Goal: Task Accomplishment & Management: Use online tool/utility

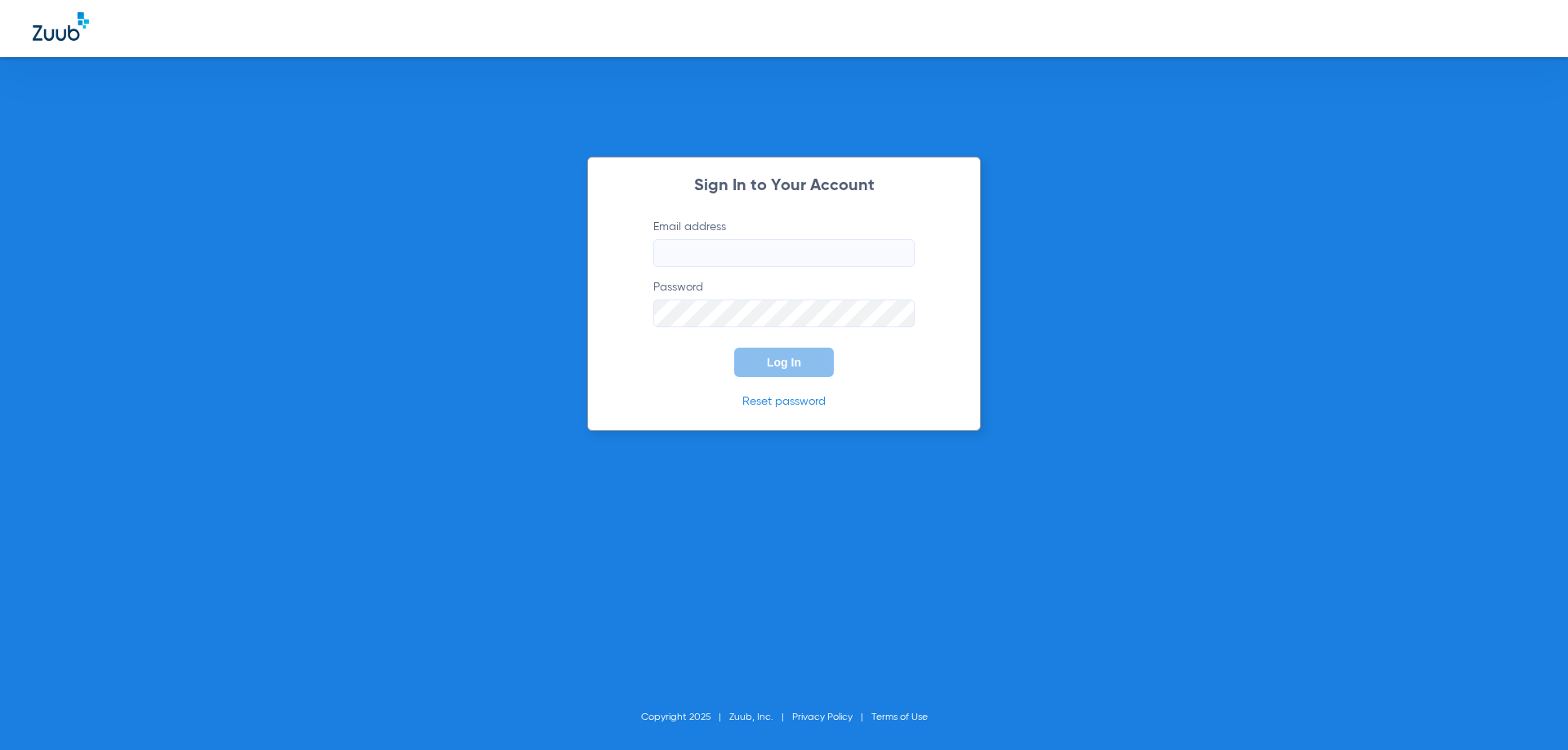
type input "[EMAIL_ADDRESS][DOMAIN_NAME]"
click at [794, 367] on span "Log In" at bounding box center [784, 362] width 34 height 13
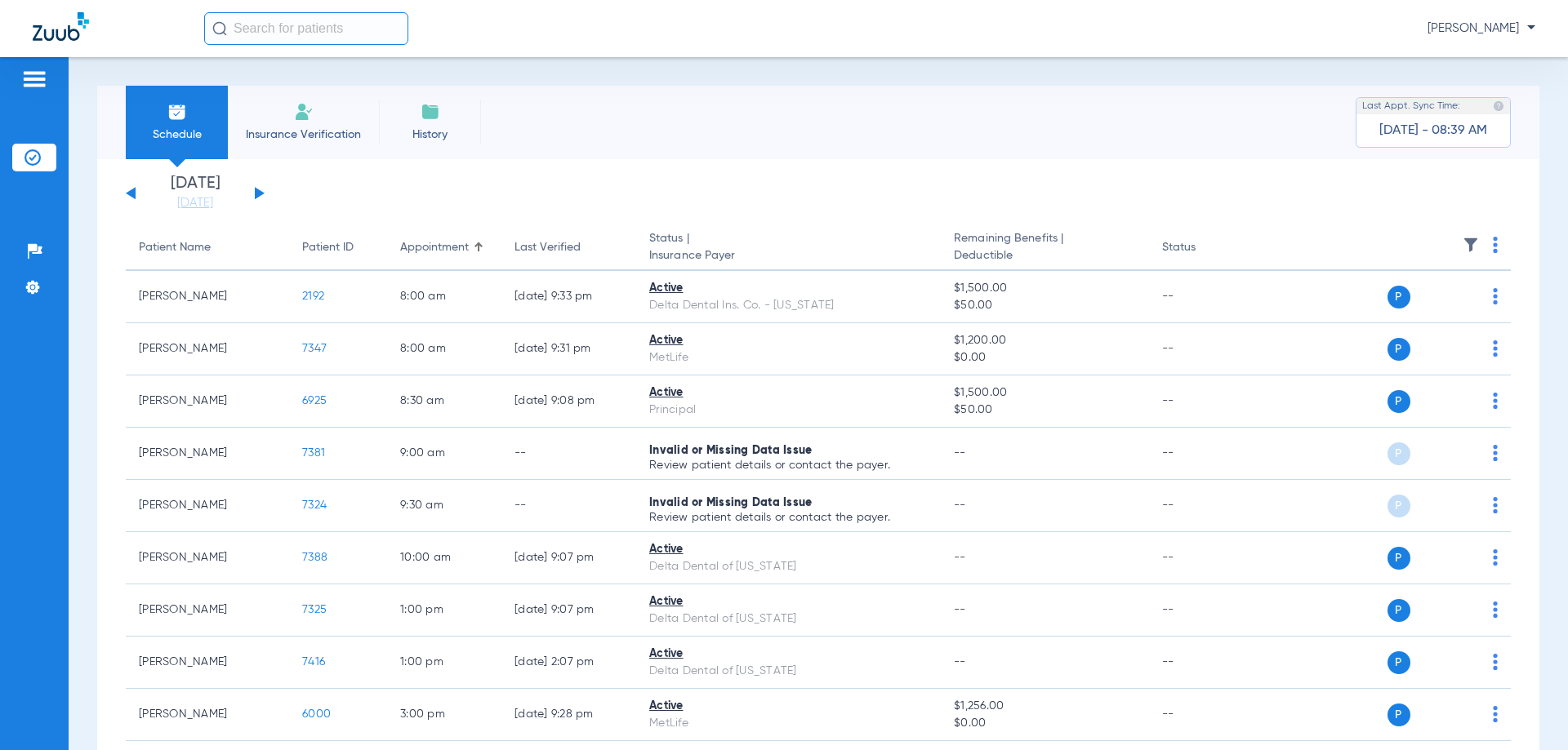
click at [257, 191] on button at bounding box center [259, 193] width 9 height 12
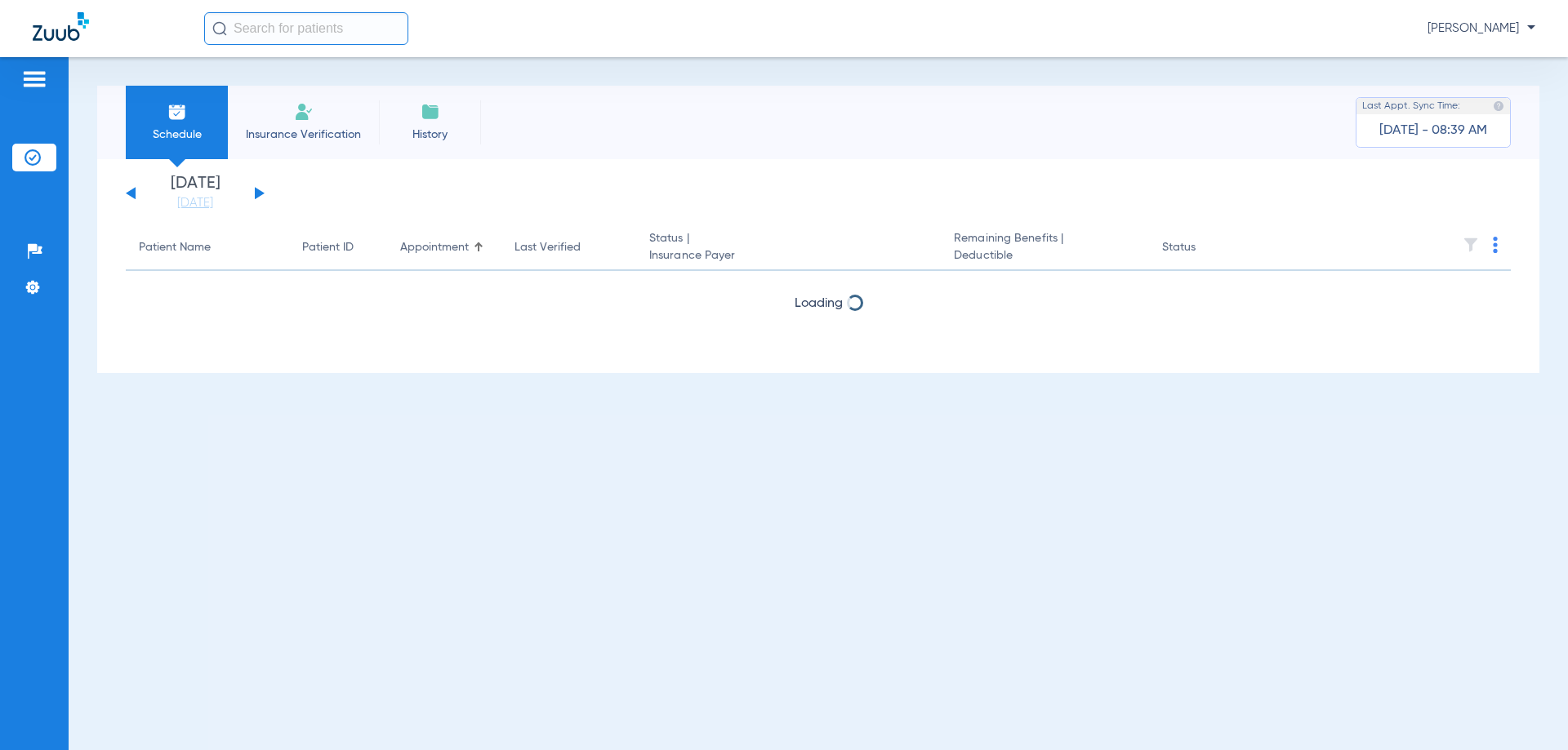
click at [257, 191] on button at bounding box center [259, 193] width 9 height 12
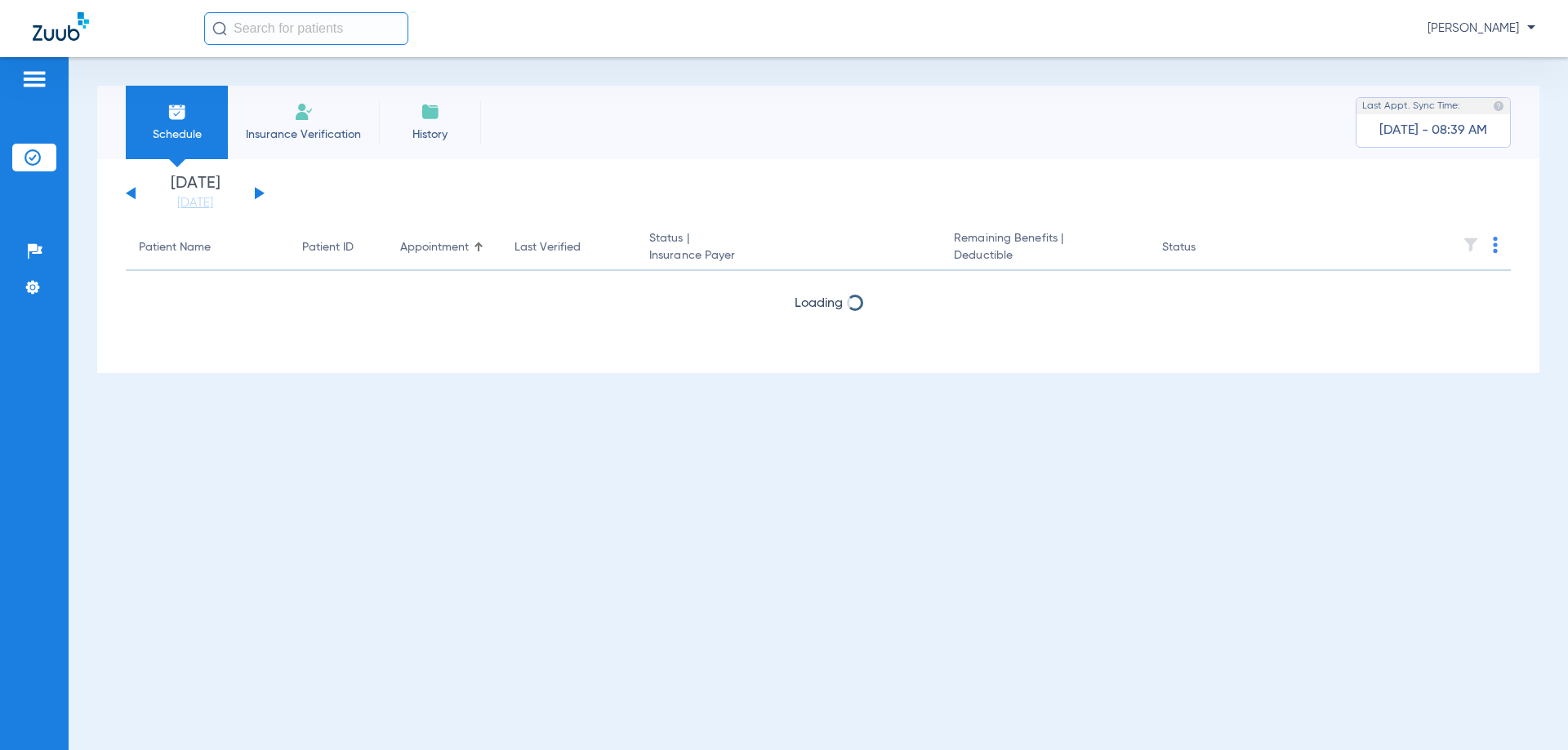
click at [257, 191] on button at bounding box center [259, 193] width 9 height 12
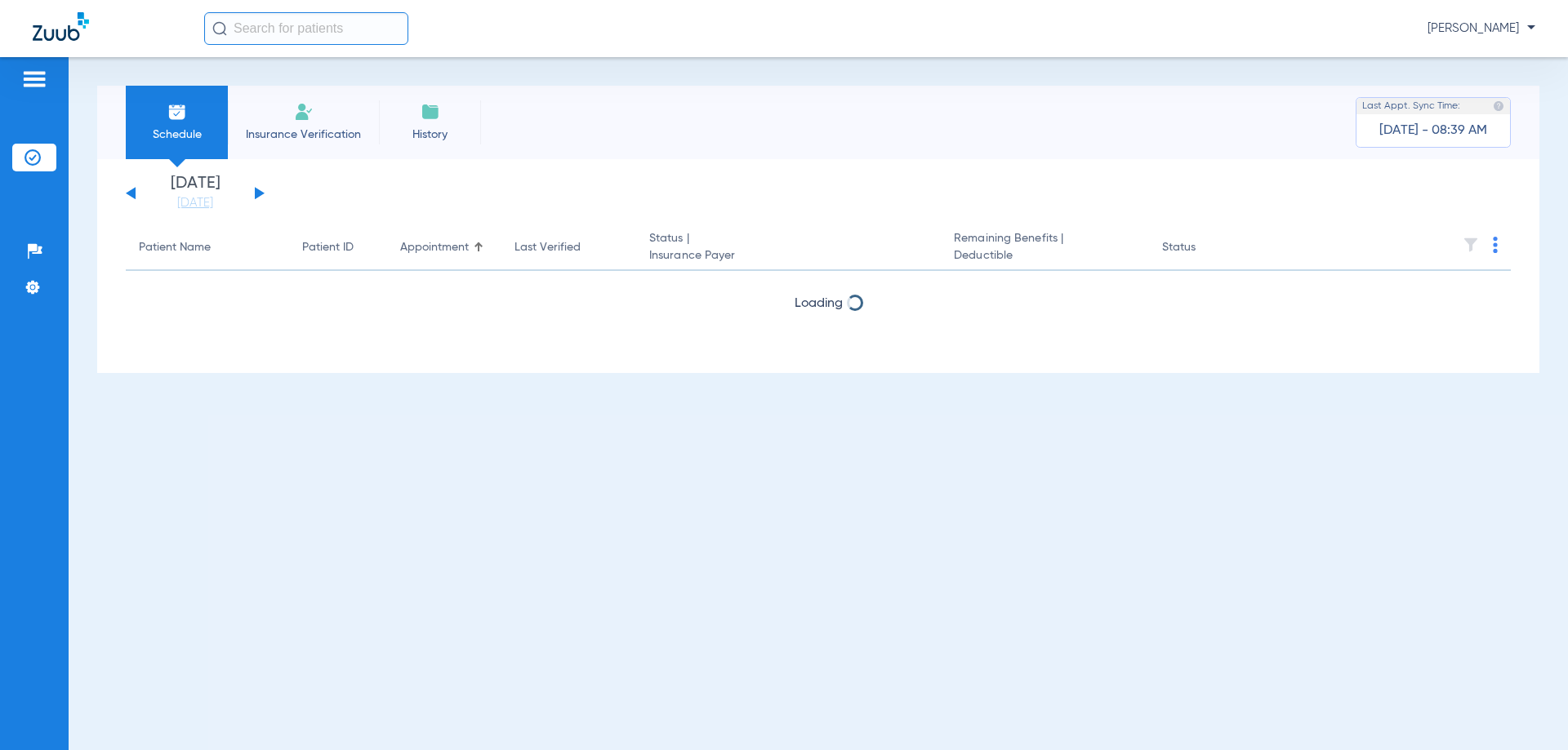
click at [257, 191] on button at bounding box center [259, 193] width 9 height 12
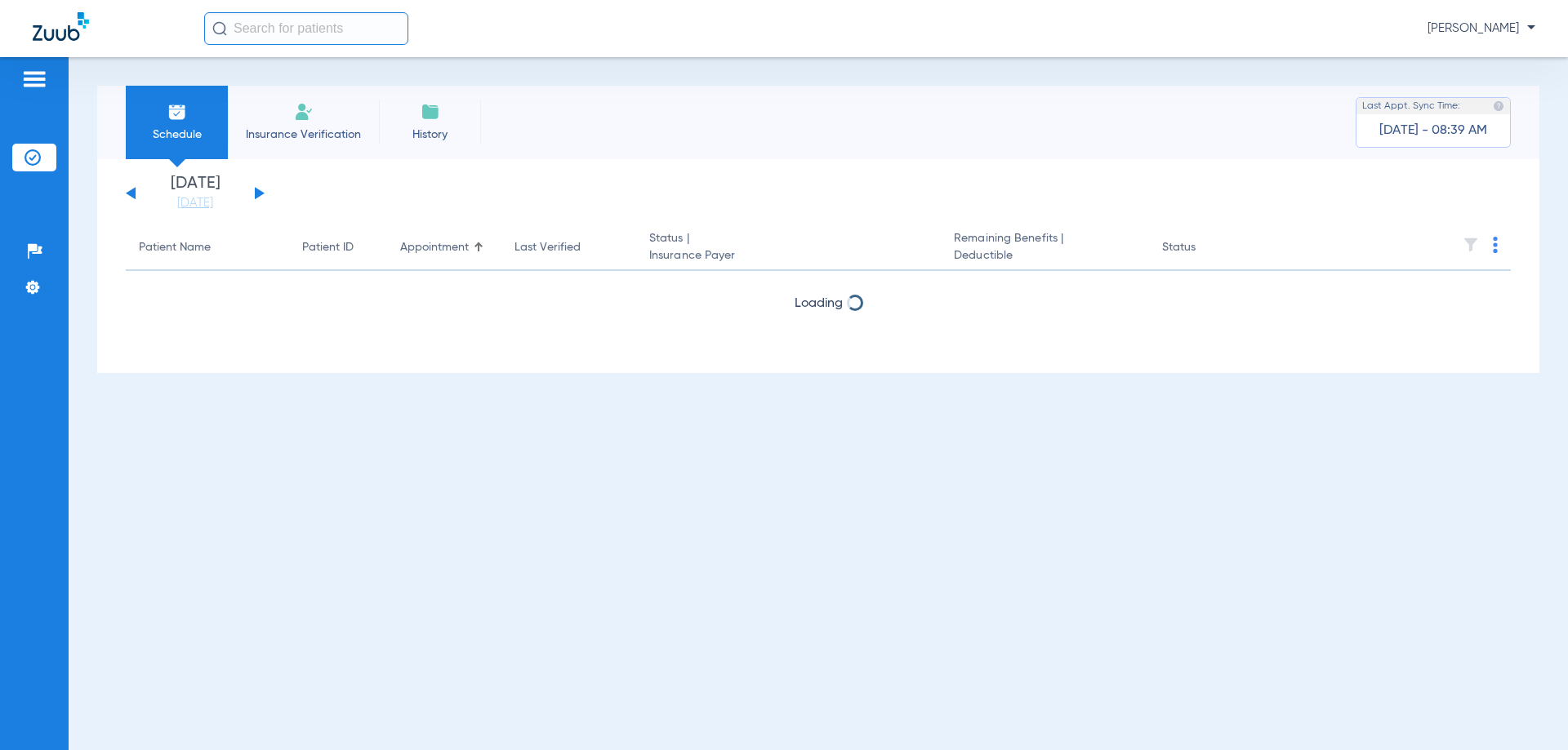
click at [257, 191] on button at bounding box center [259, 193] width 9 height 12
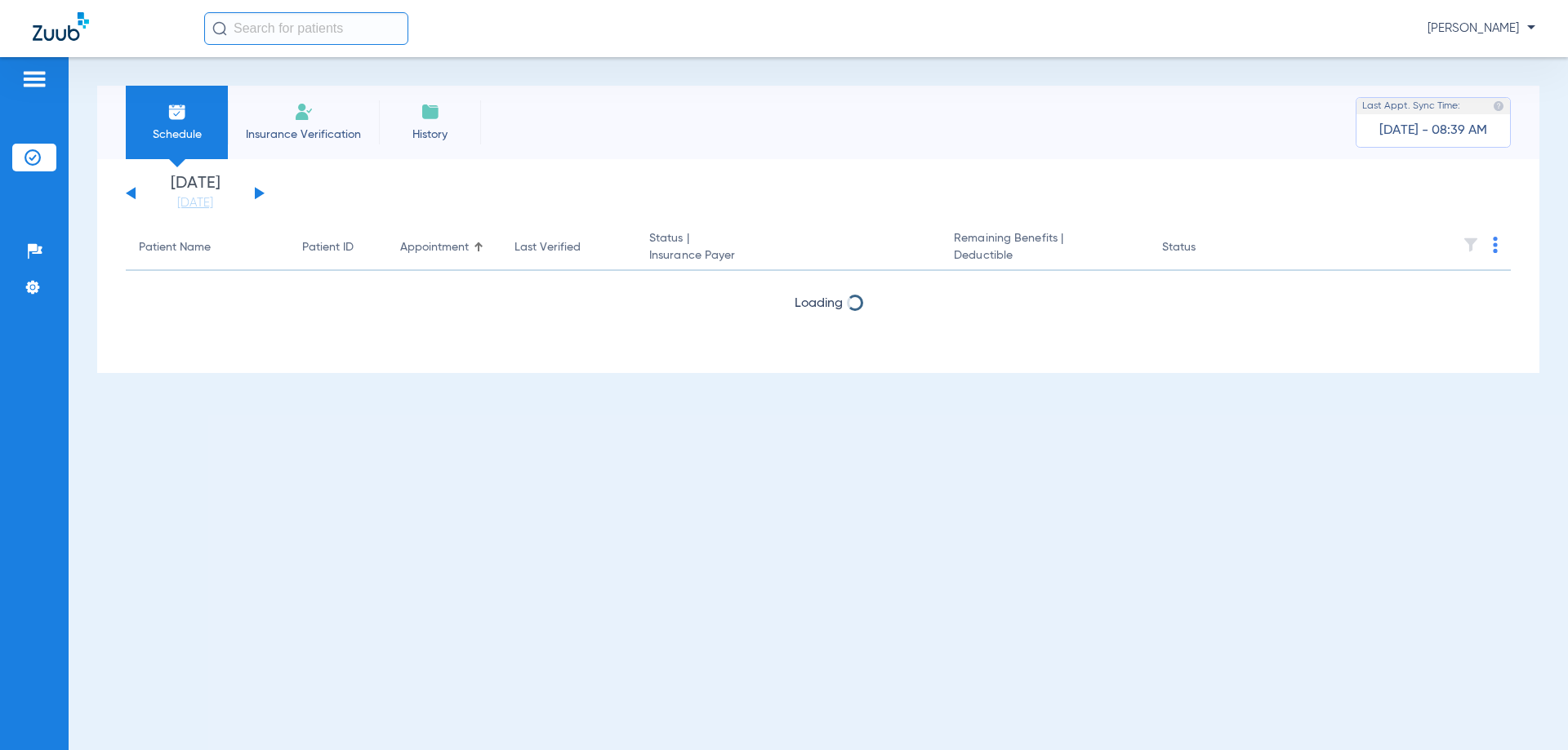
click at [257, 191] on button at bounding box center [259, 193] width 9 height 12
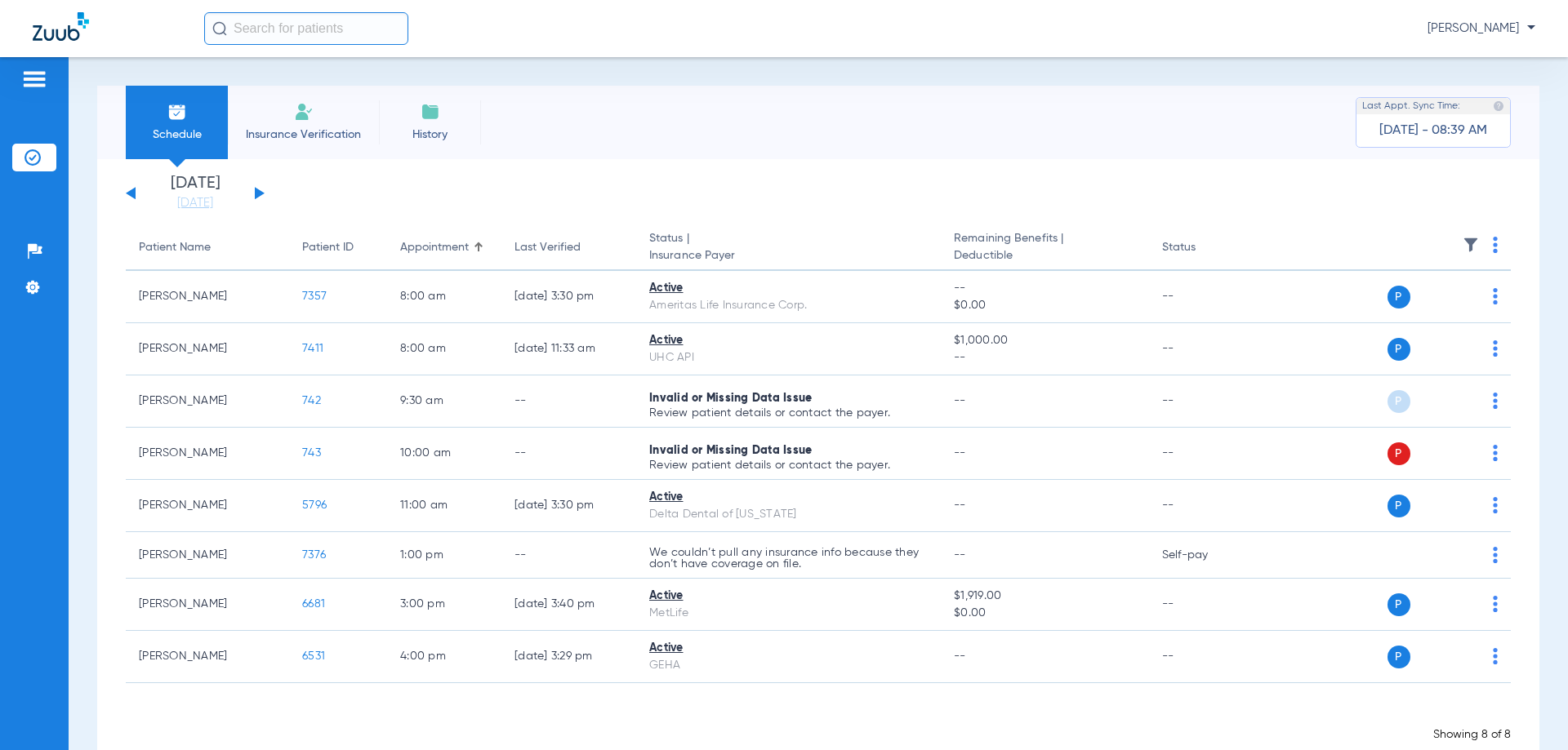
click at [257, 191] on button at bounding box center [259, 193] width 9 height 12
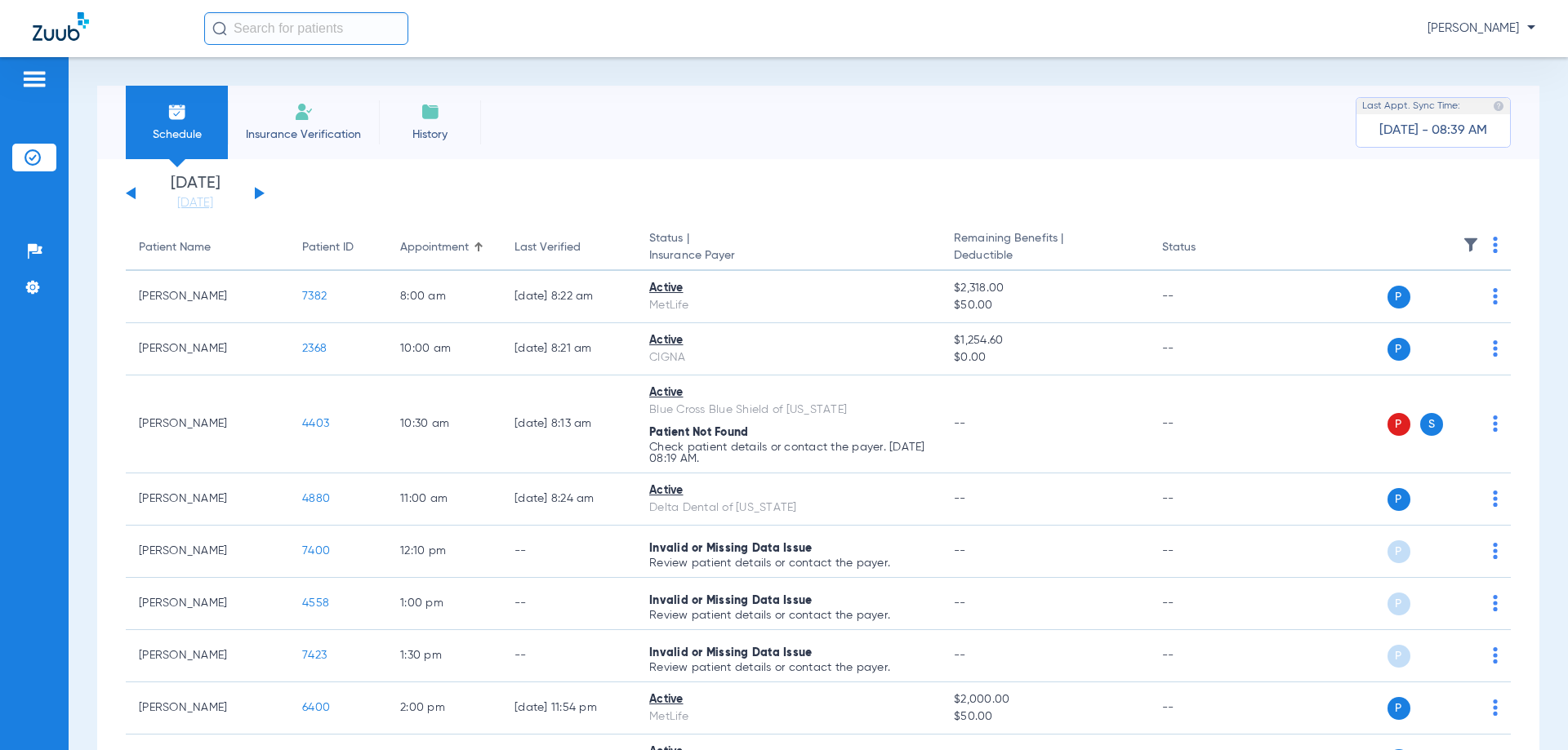
click at [134, 192] on button at bounding box center [130, 193] width 9 height 12
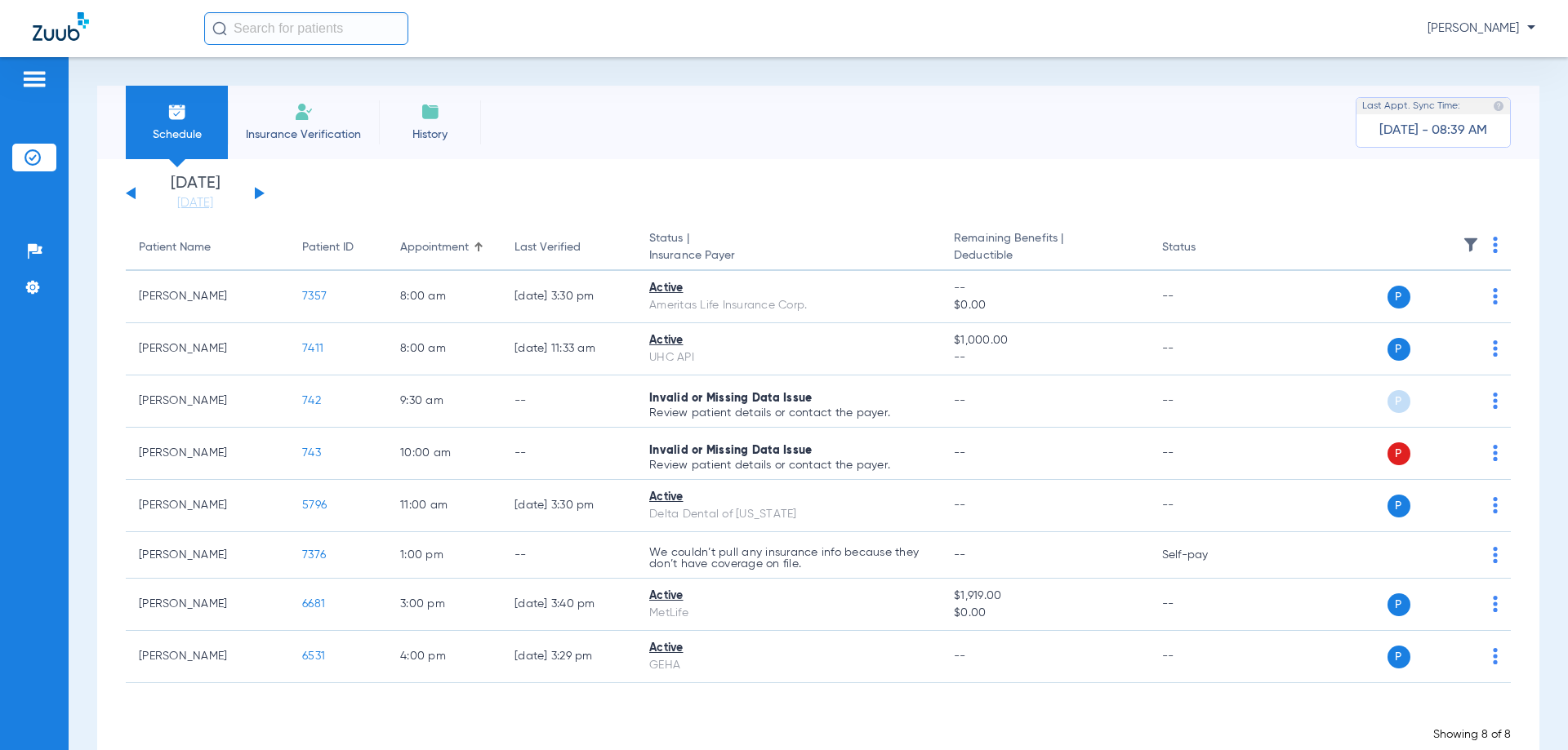
click at [135, 193] on div "[DATE] [DATE] [DATE] [DATE] [DATE] [DATE] [DATE] [DATE] [DATE] [DATE] [DATE] [D…" at bounding box center [195, 194] width 139 height 36
click at [130, 192] on button at bounding box center [130, 193] width 9 height 12
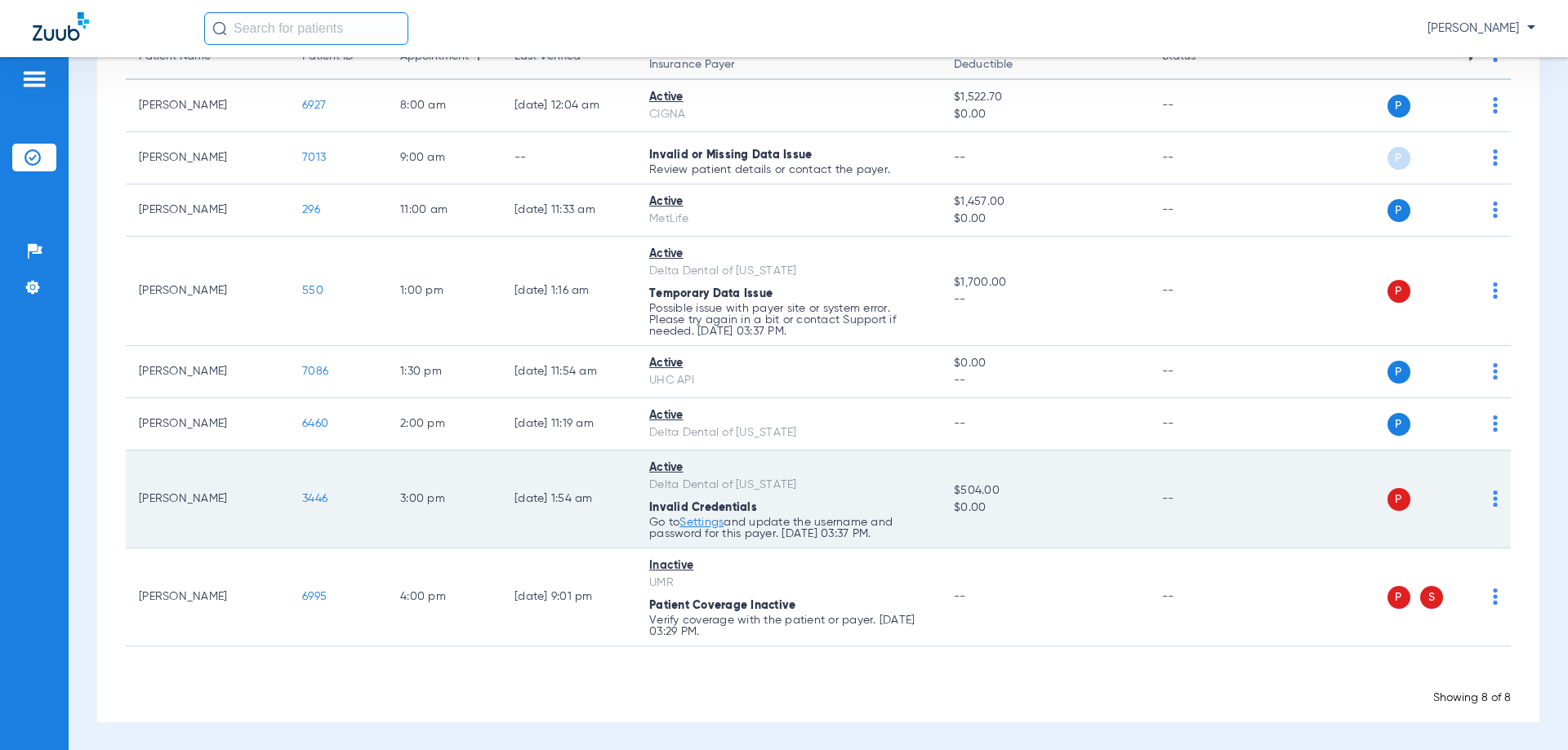
scroll to position [191, 0]
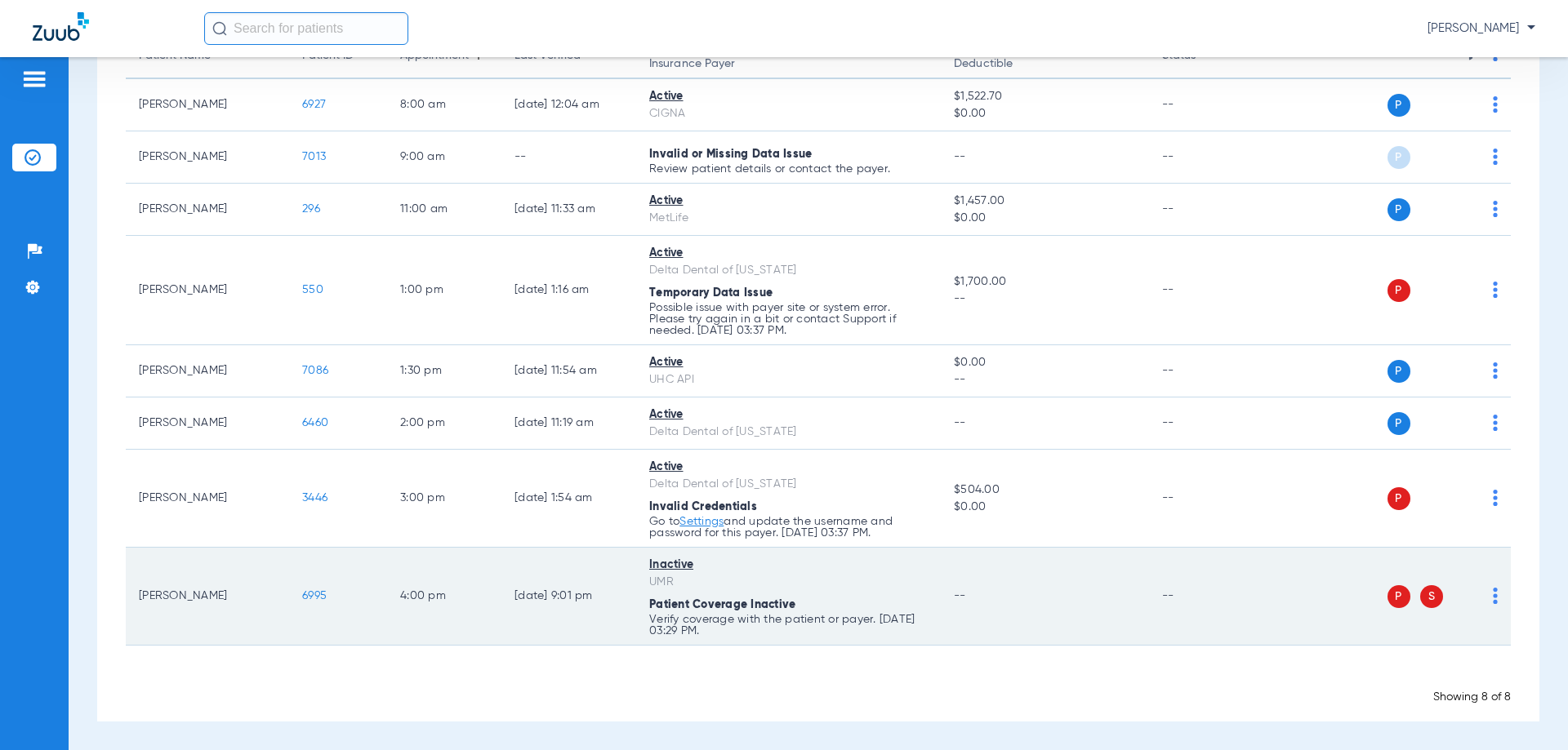
click at [1493, 598] on img at bounding box center [1496, 596] width 5 height 16
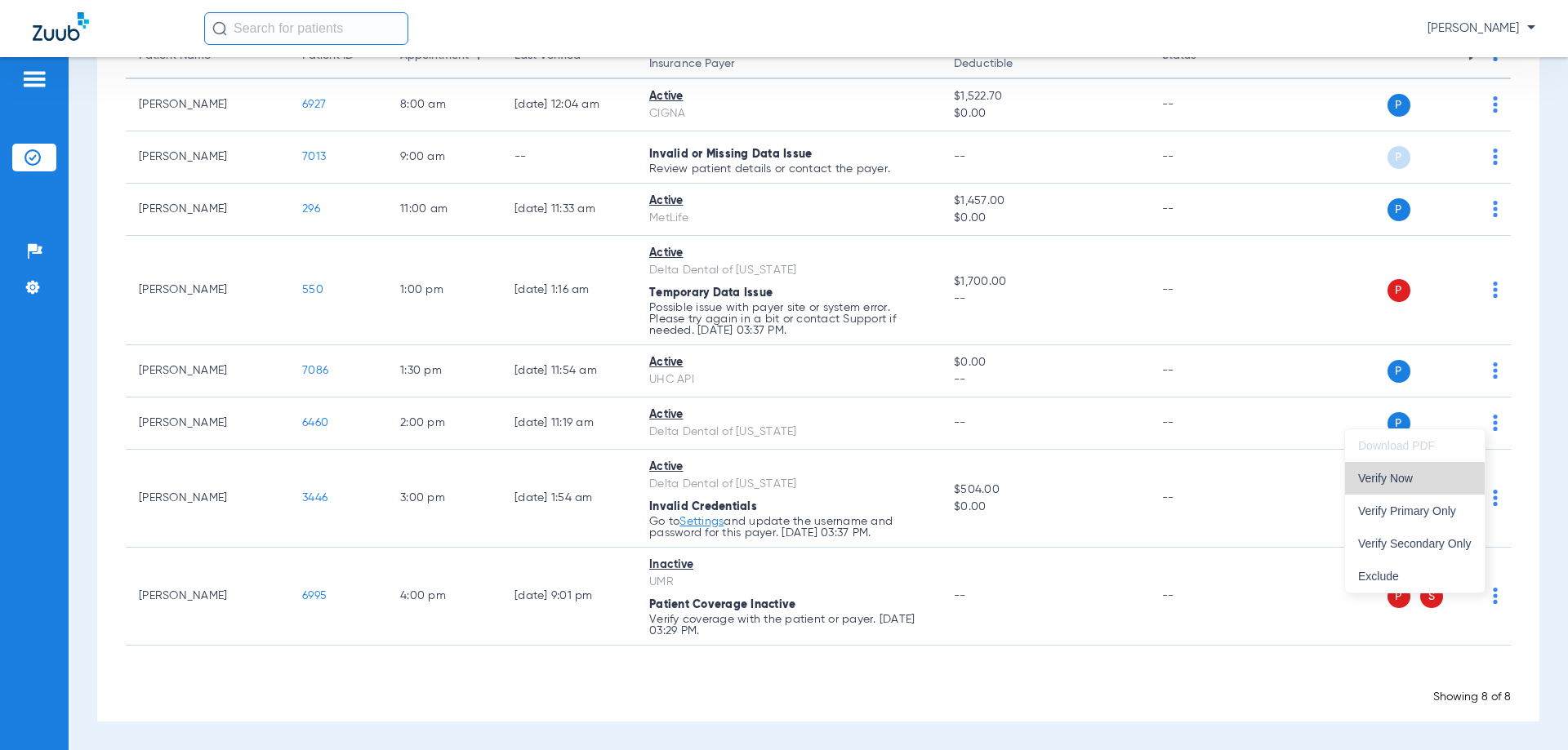
click at [1404, 484] on span "Verify Now" at bounding box center [1415, 478] width 114 height 11
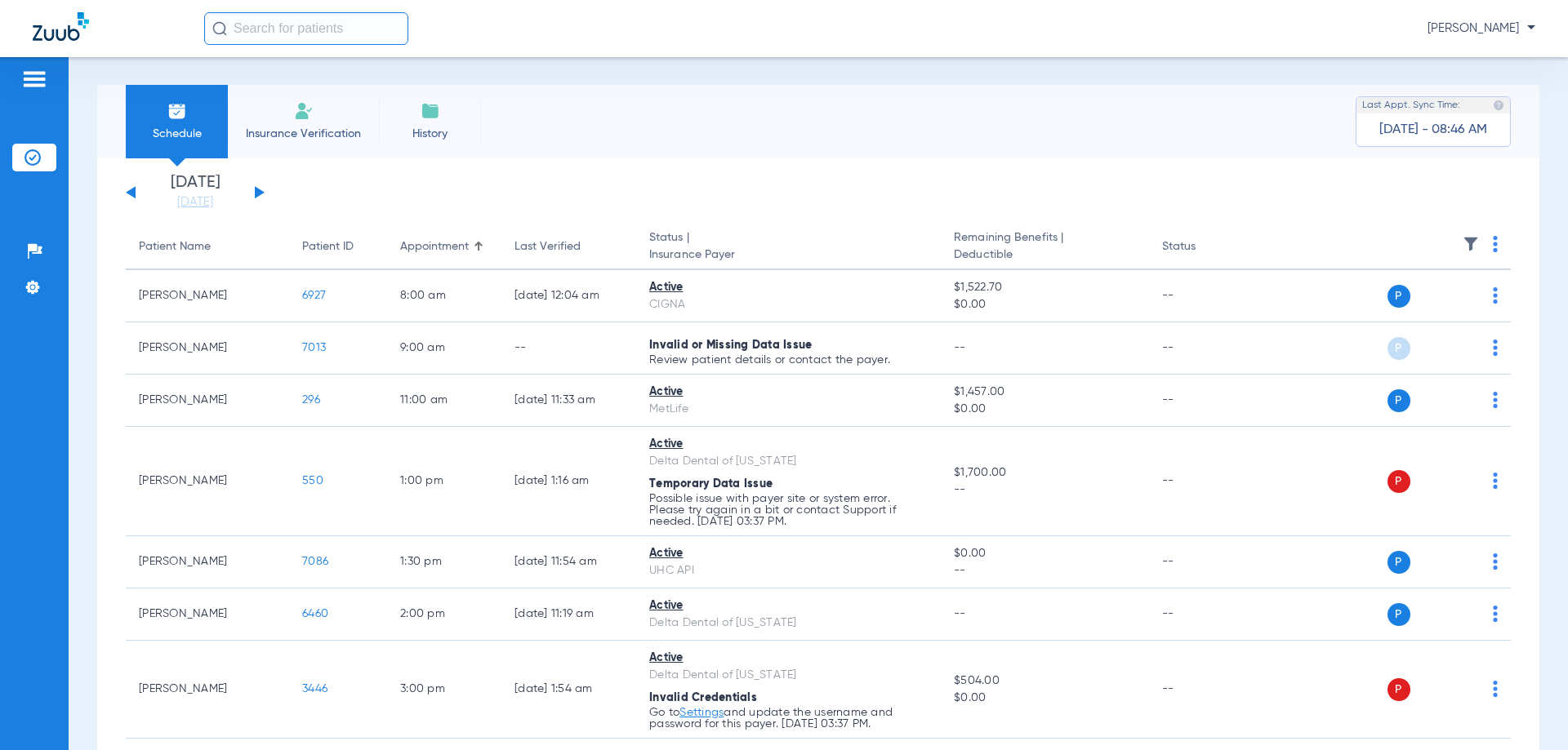
scroll to position [0, 0]
click at [254, 194] on button at bounding box center [259, 193] width 9 height 12
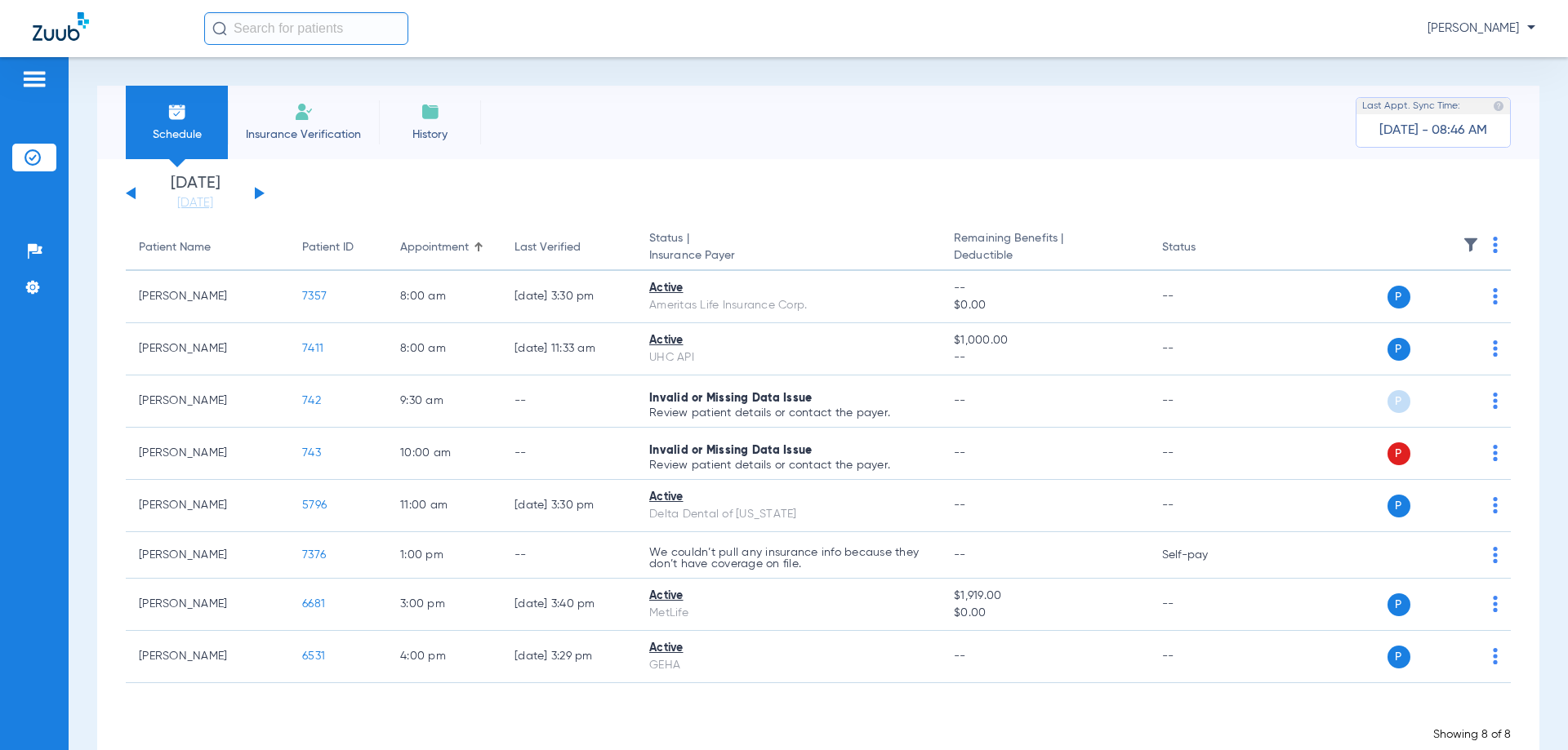
click at [254, 194] on button at bounding box center [259, 193] width 9 height 12
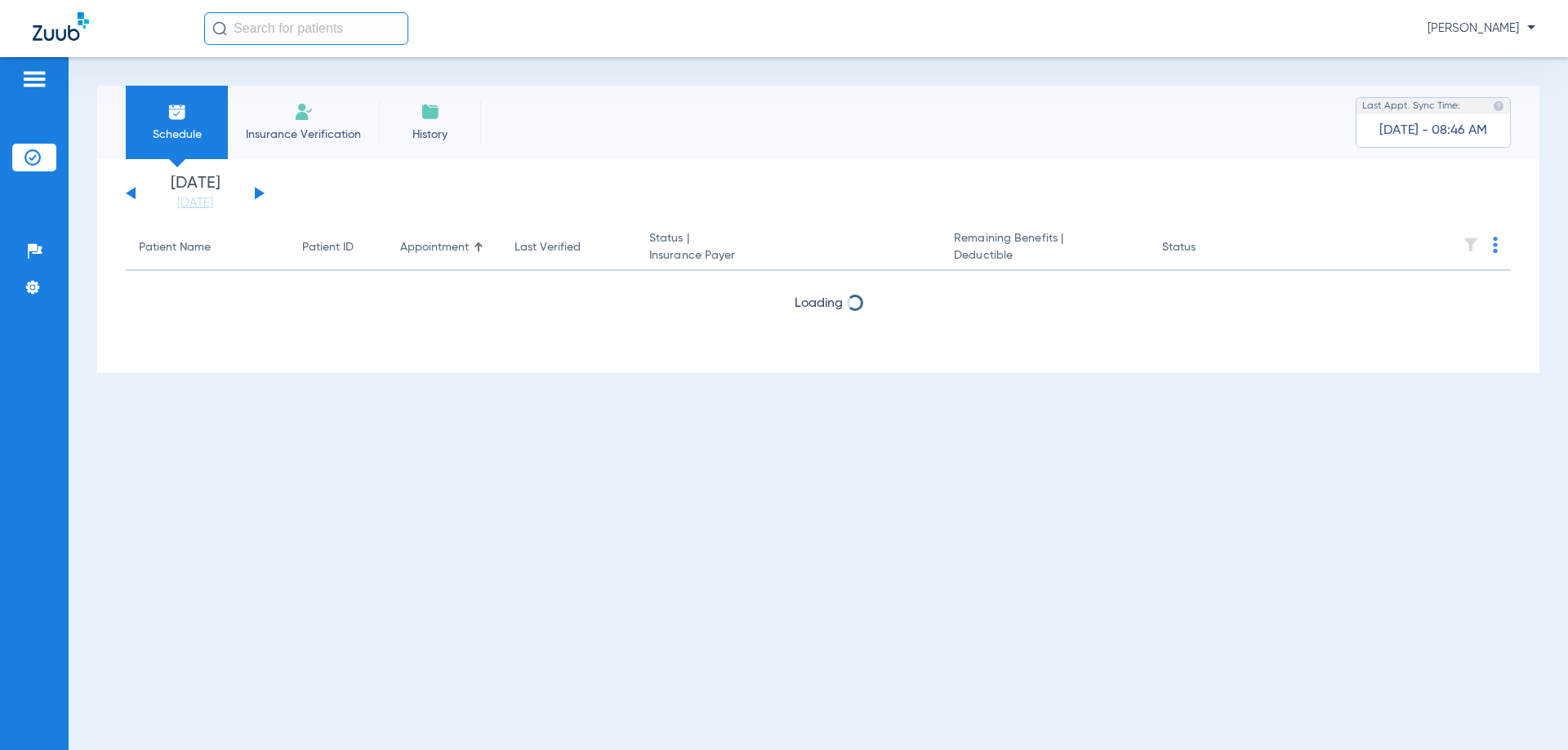
click at [254, 194] on button at bounding box center [259, 193] width 9 height 12
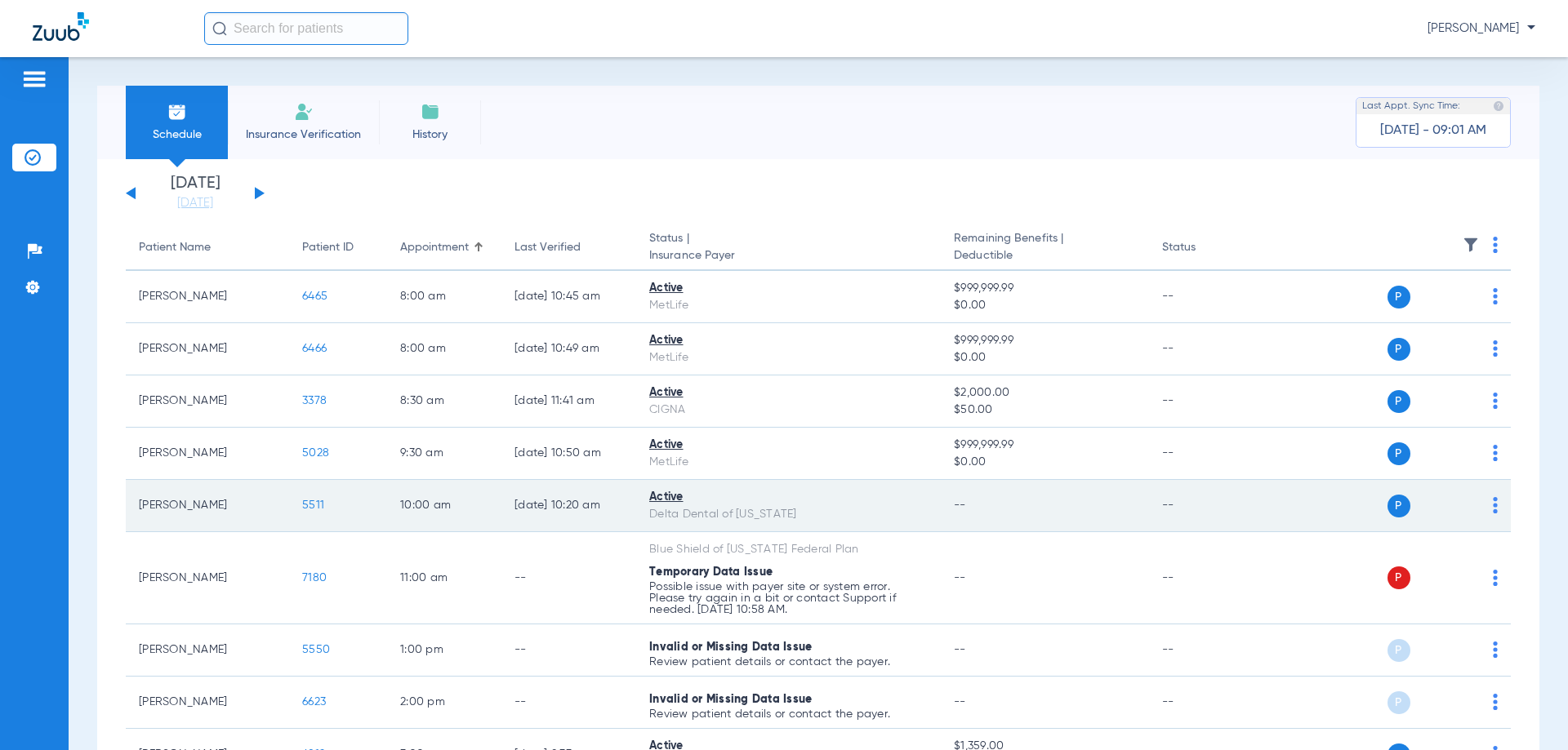
scroll to position [234, 0]
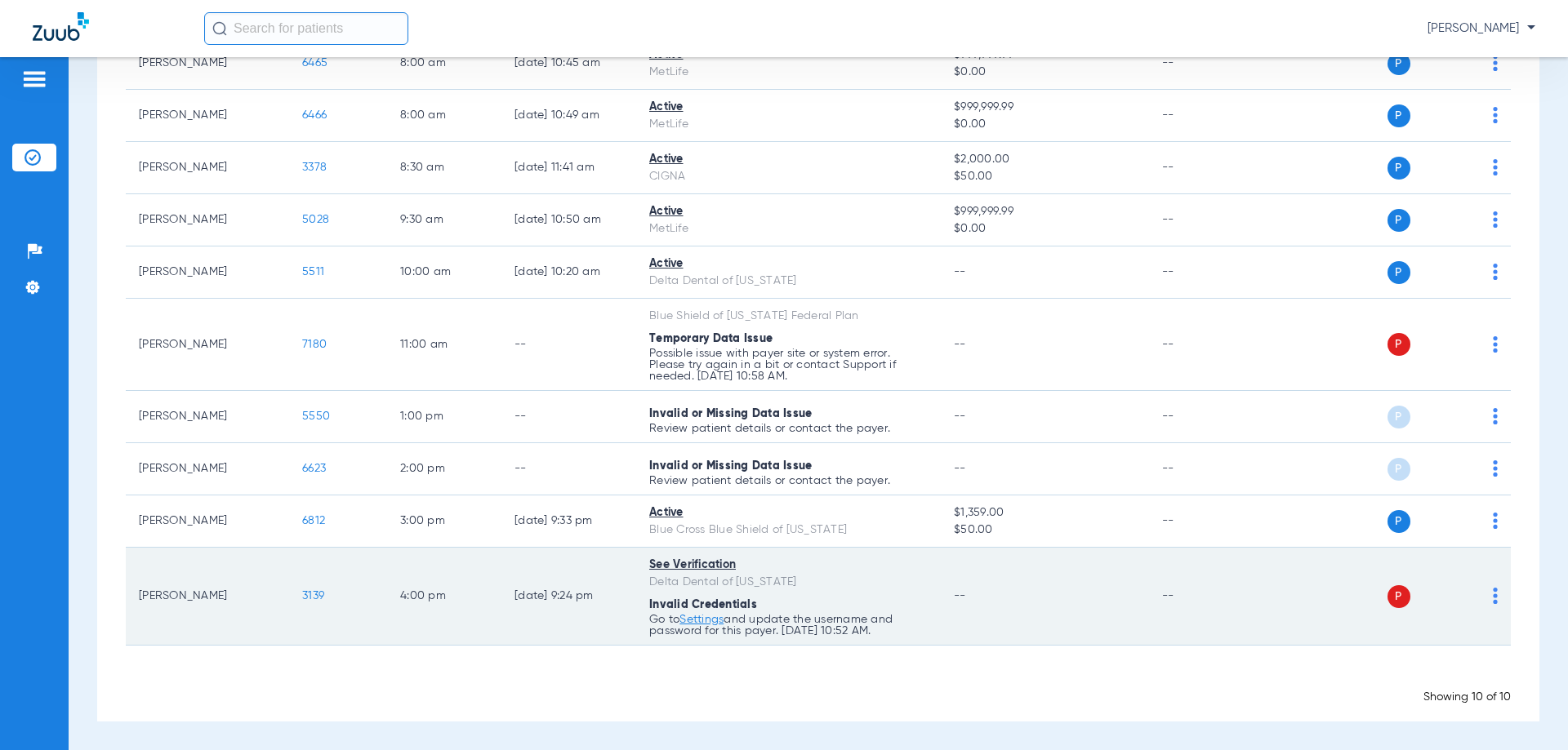
click at [1485, 592] on td "P S" at bounding box center [1385, 597] width 253 height 98
click at [1493, 592] on img at bounding box center [1496, 596] width 5 height 16
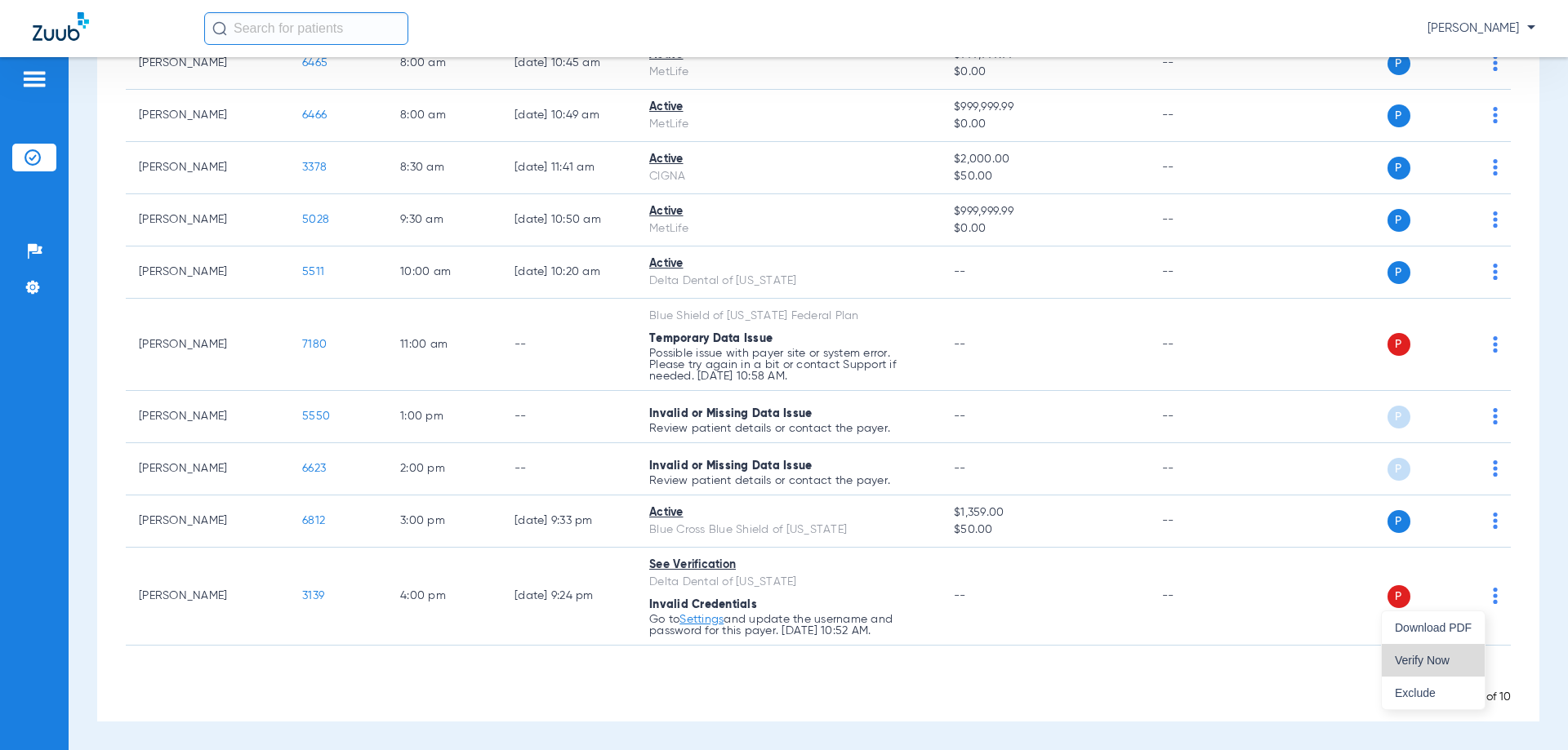
click at [1444, 661] on span "Verify Now" at bounding box center [1433, 659] width 77 height 11
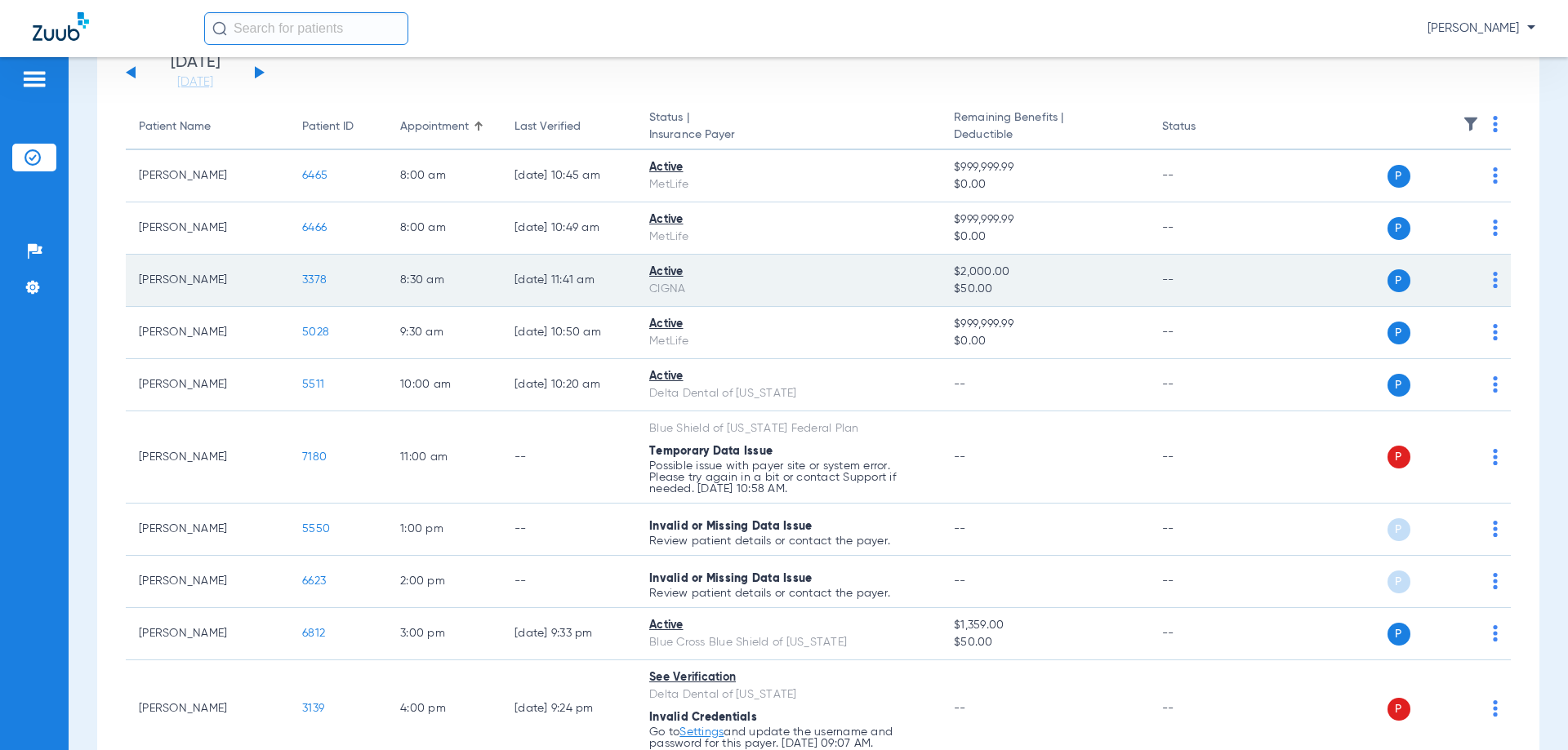
scroll to position [0, 0]
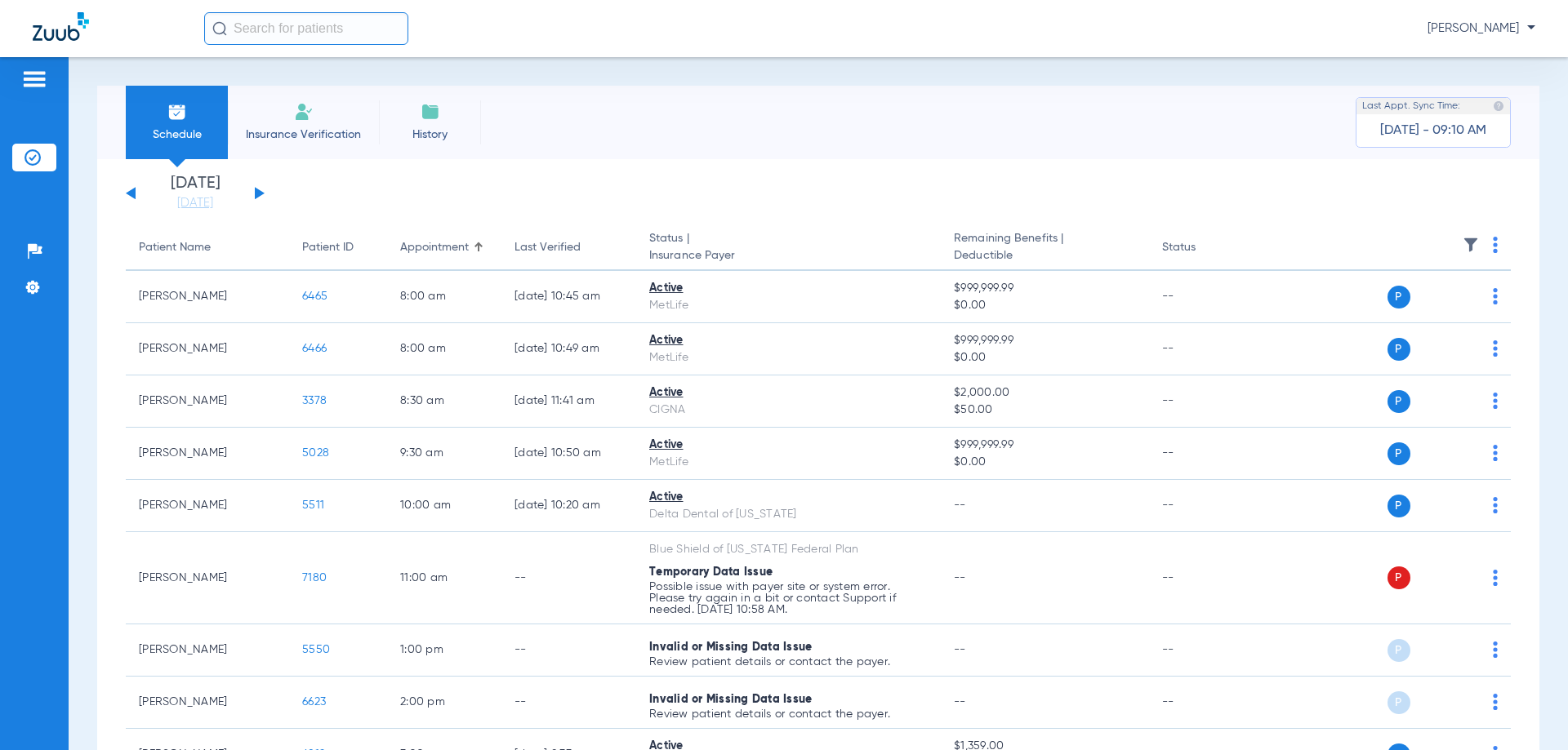
click at [263, 191] on div "[DATE] [DATE] [DATE] [DATE] [DATE] [DATE] [DATE] [DATE] [DATE] [DATE] [DATE] [D…" at bounding box center [195, 194] width 139 height 36
click at [258, 193] on button at bounding box center [259, 193] width 9 height 12
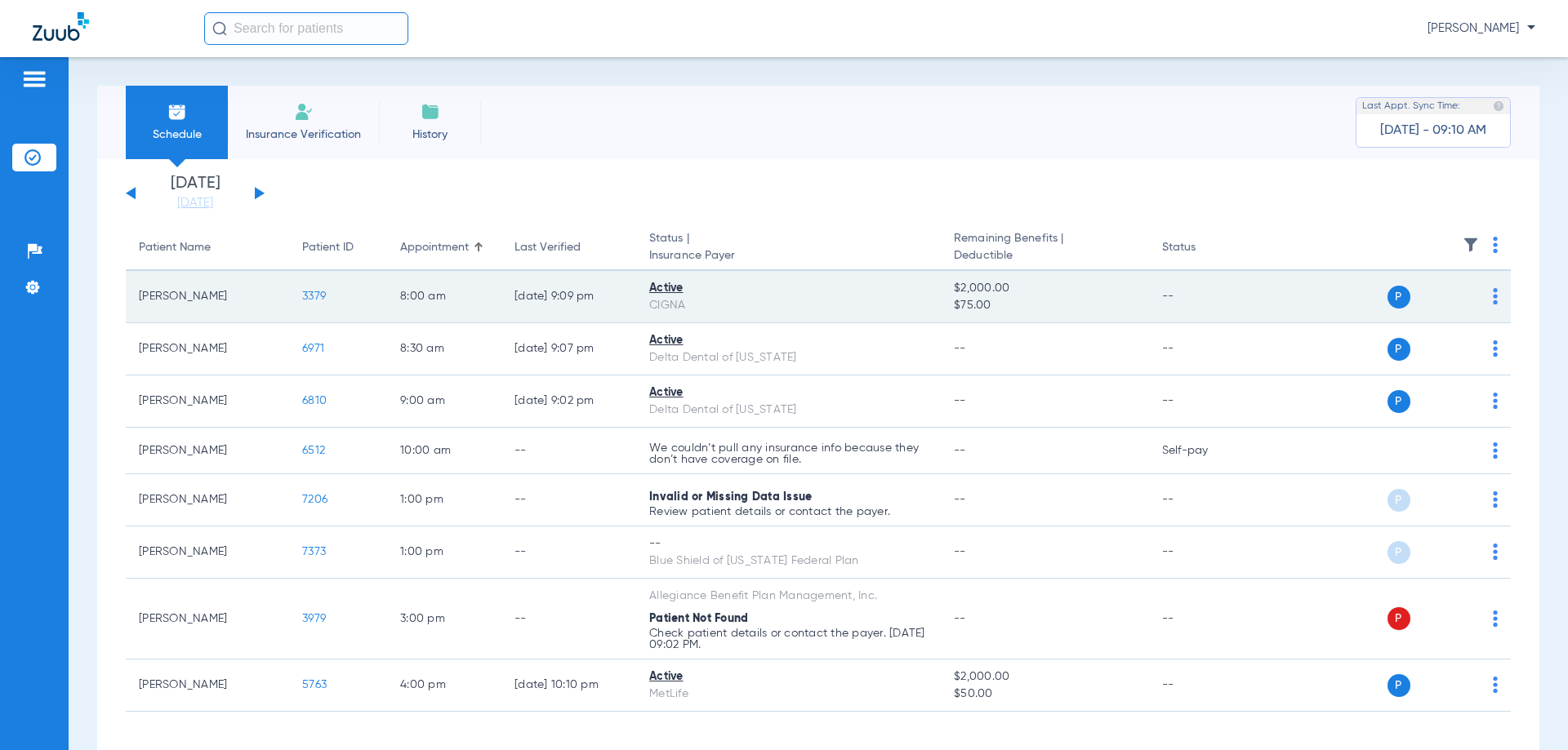
click at [1493, 297] on img at bounding box center [1496, 296] width 5 height 16
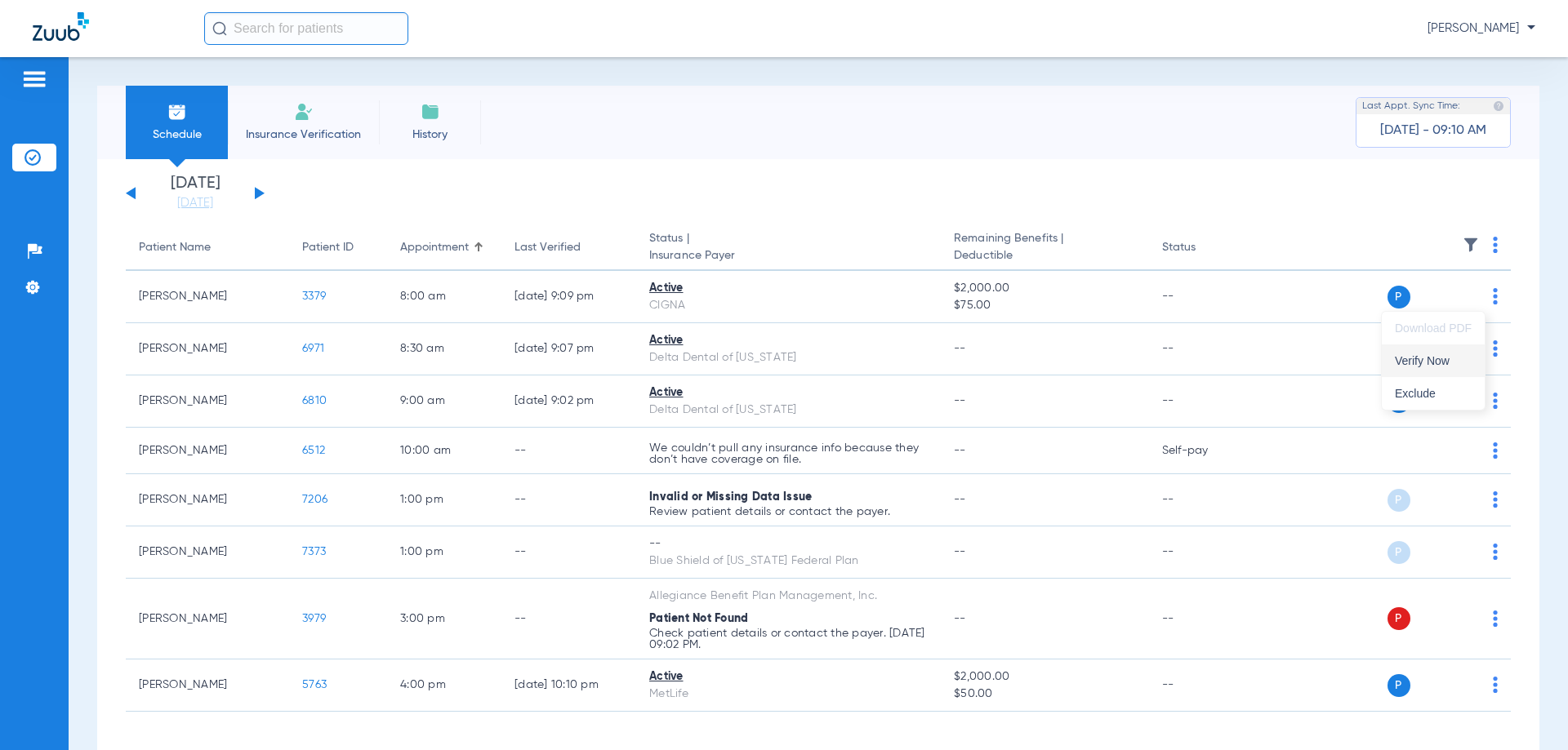
click at [1447, 366] on span "Verify Now" at bounding box center [1433, 360] width 77 height 11
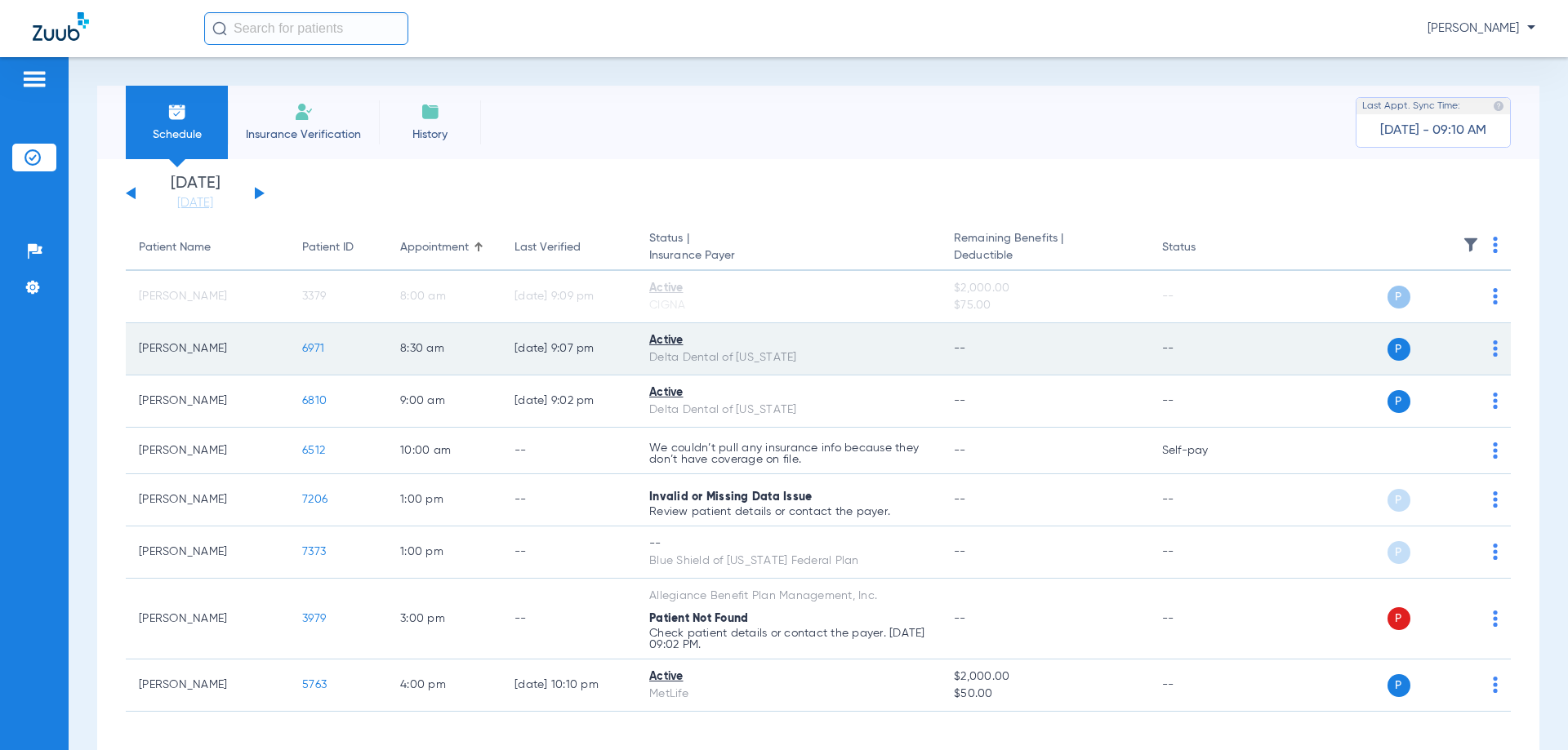
click at [1493, 353] on img at bounding box center [1496, 348] width 5 height 16
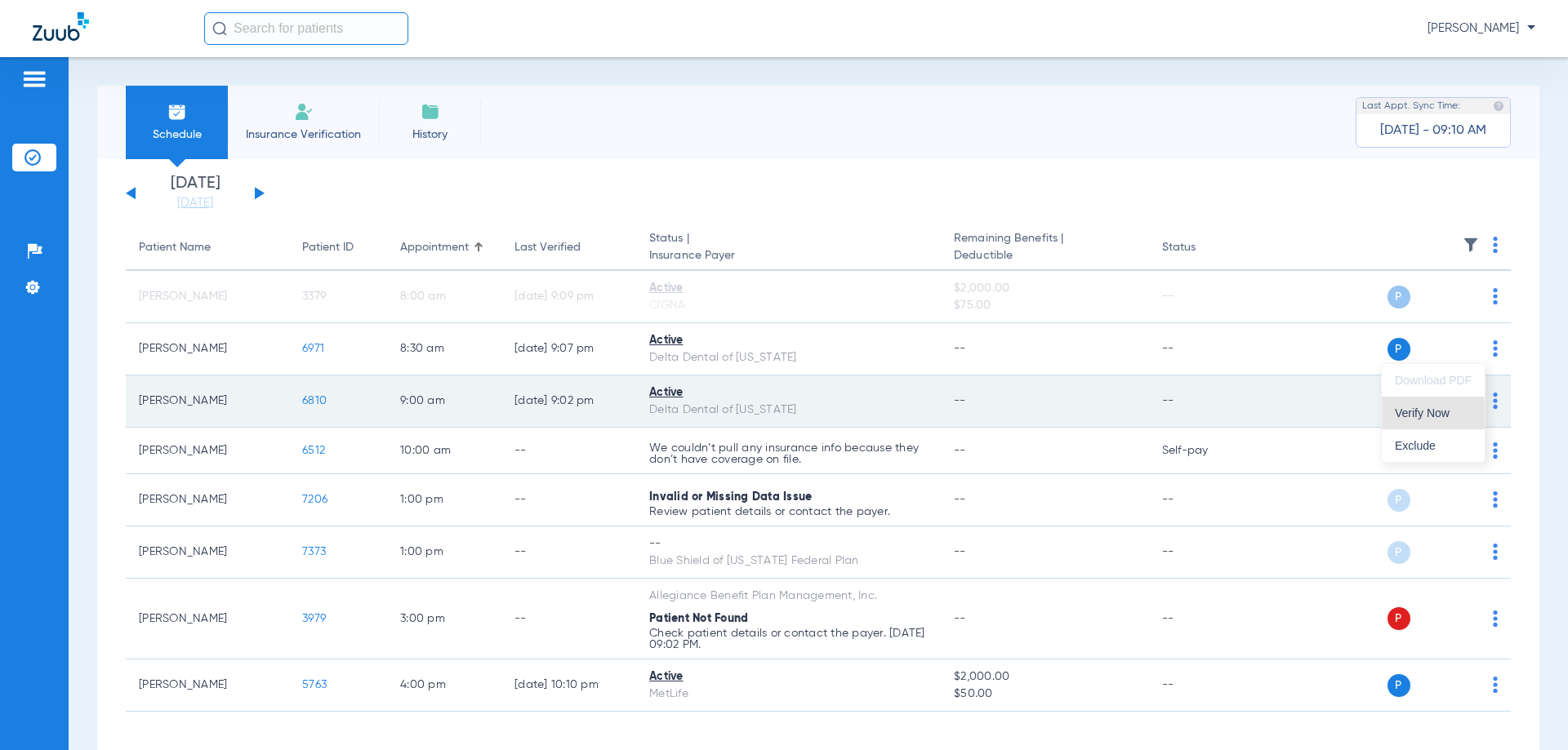
drag, startPoint x: 1436, startPoint y: 416, endPoint x: 1488, endPoint y: 414, distance: 52.0
click at [1436, 414] on span "Verify Now" at bounding box center [1433, 412] width 77 height 11
click at [1493, 402] on img at bounding box center [1496, 400] width 5 height 16
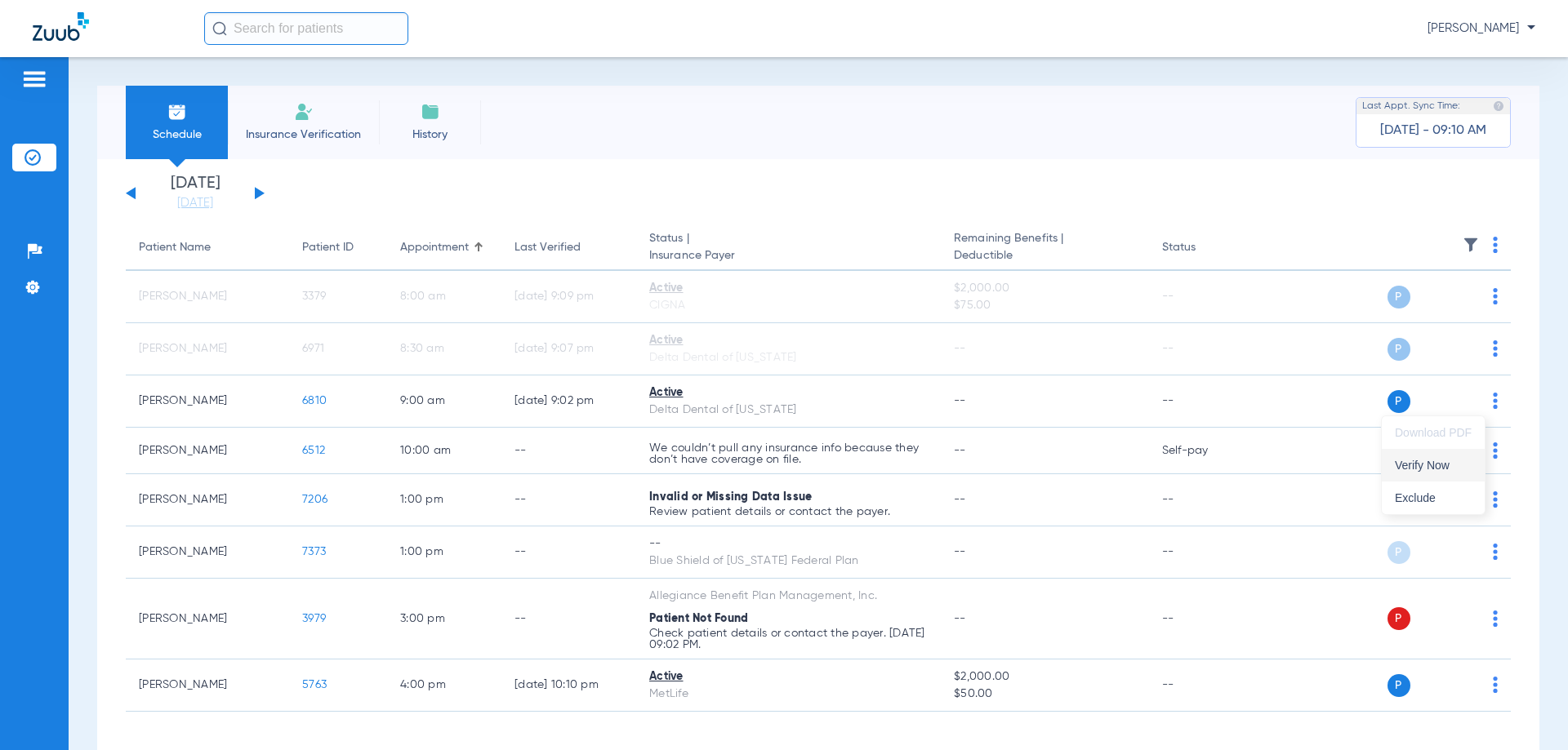
click at [1419, 467] on span "Verify Now" at bounding box center [1433, 465] width 77 height 11
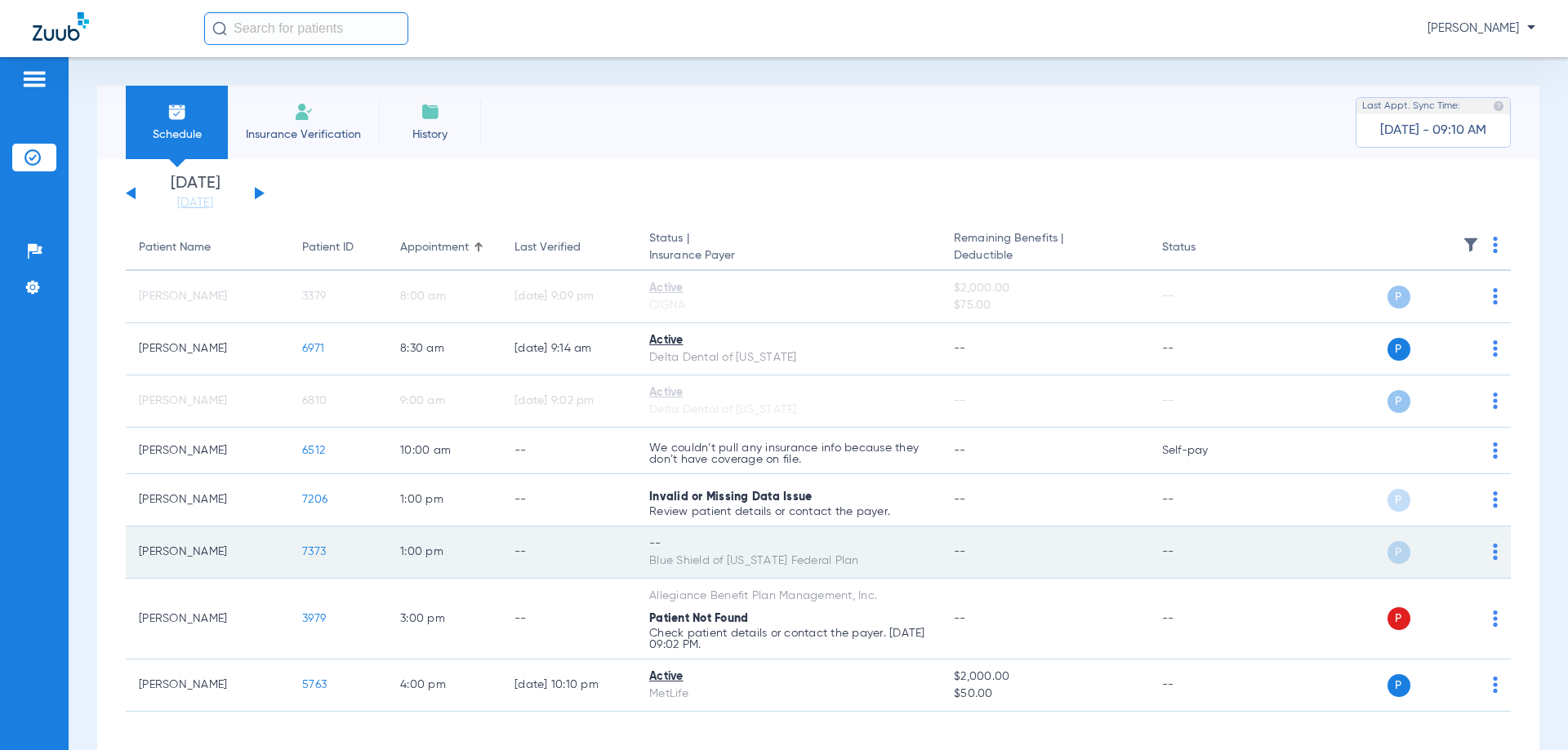
click at [1493, 548] on img at bounding box center [1496, 552] width 5 height 16
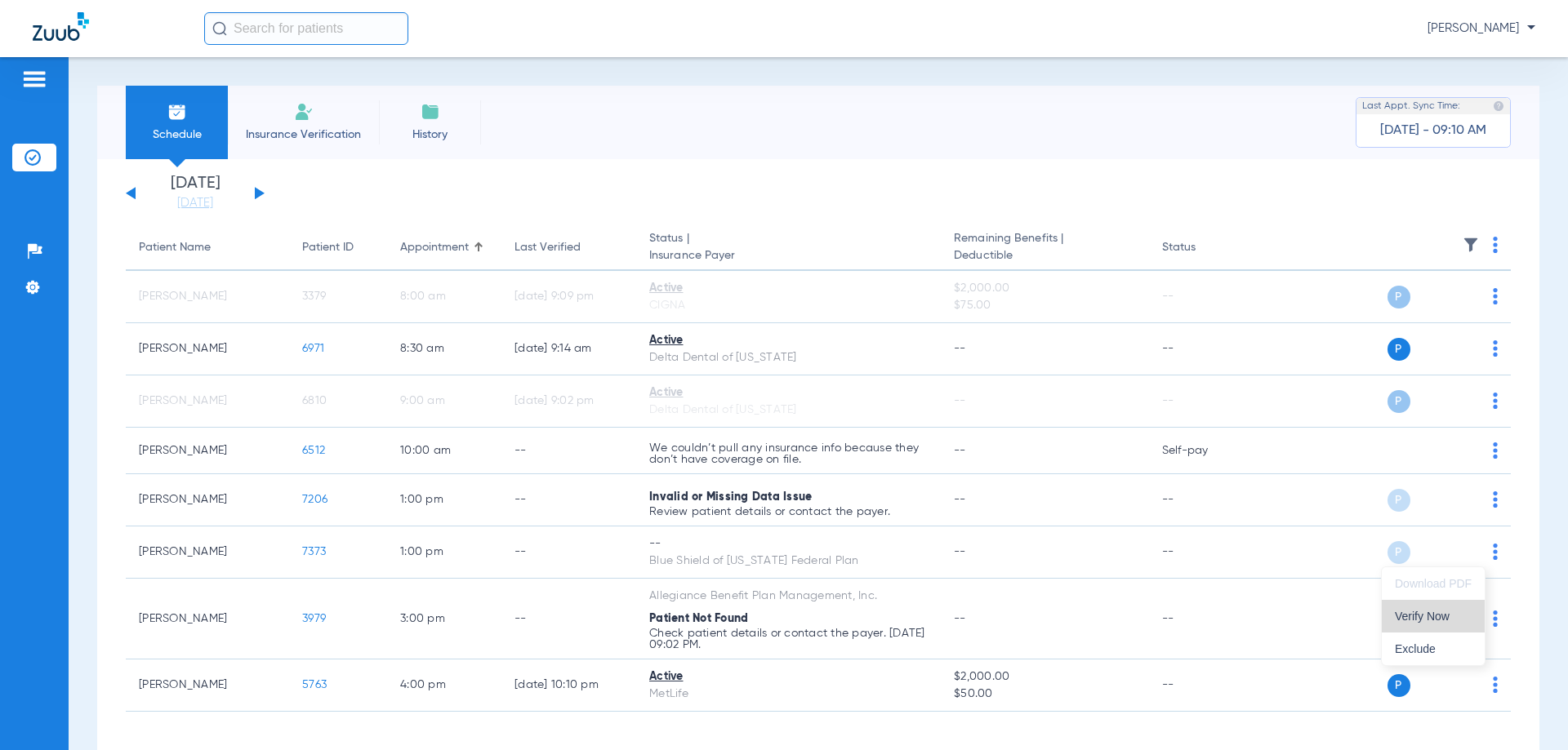
click at [1442, 613] on span "Verify Now" at bounding box center [1433, 616] width 77 height 11
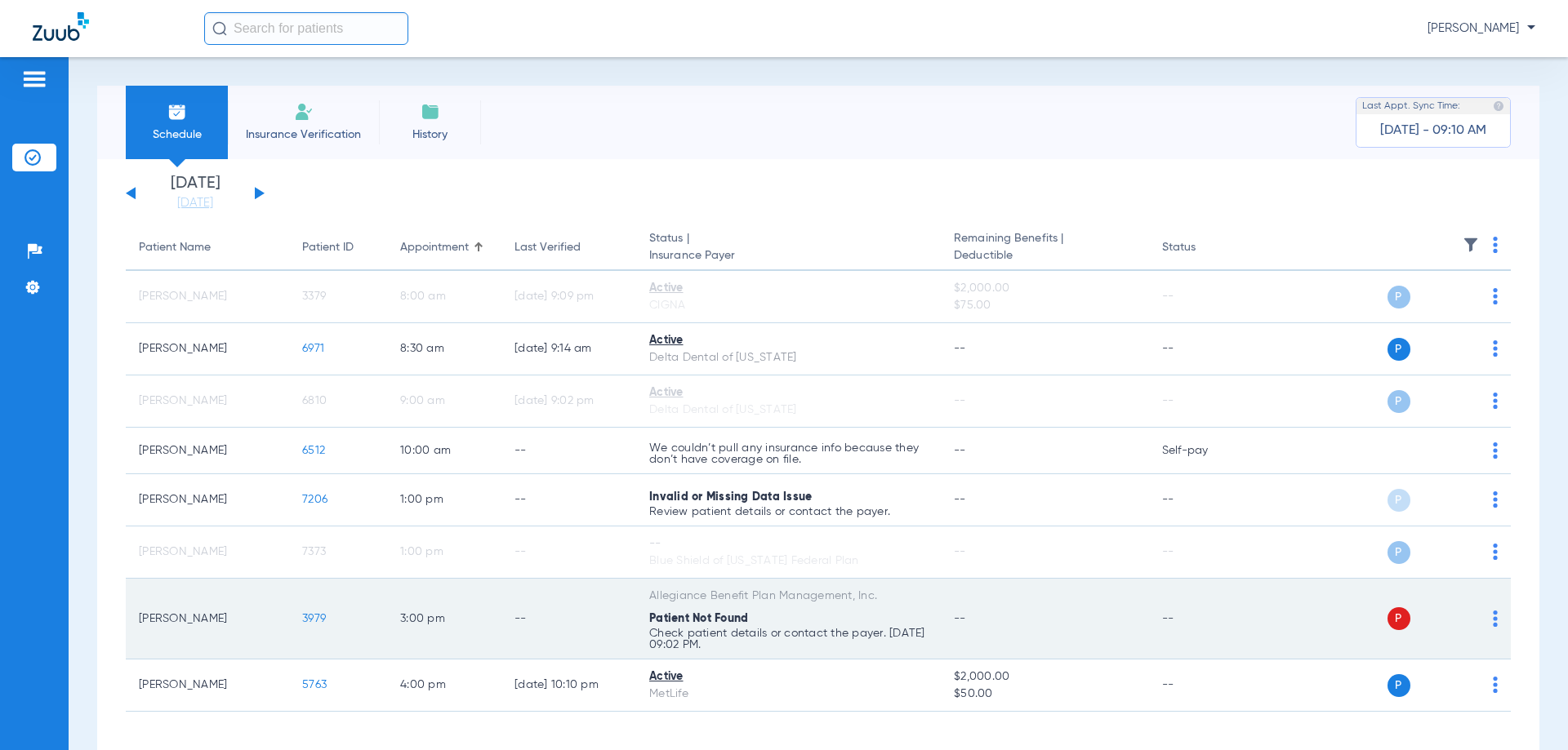
click at [1493, 618] on img at bounding box center [1496, 618] width 5 height 16
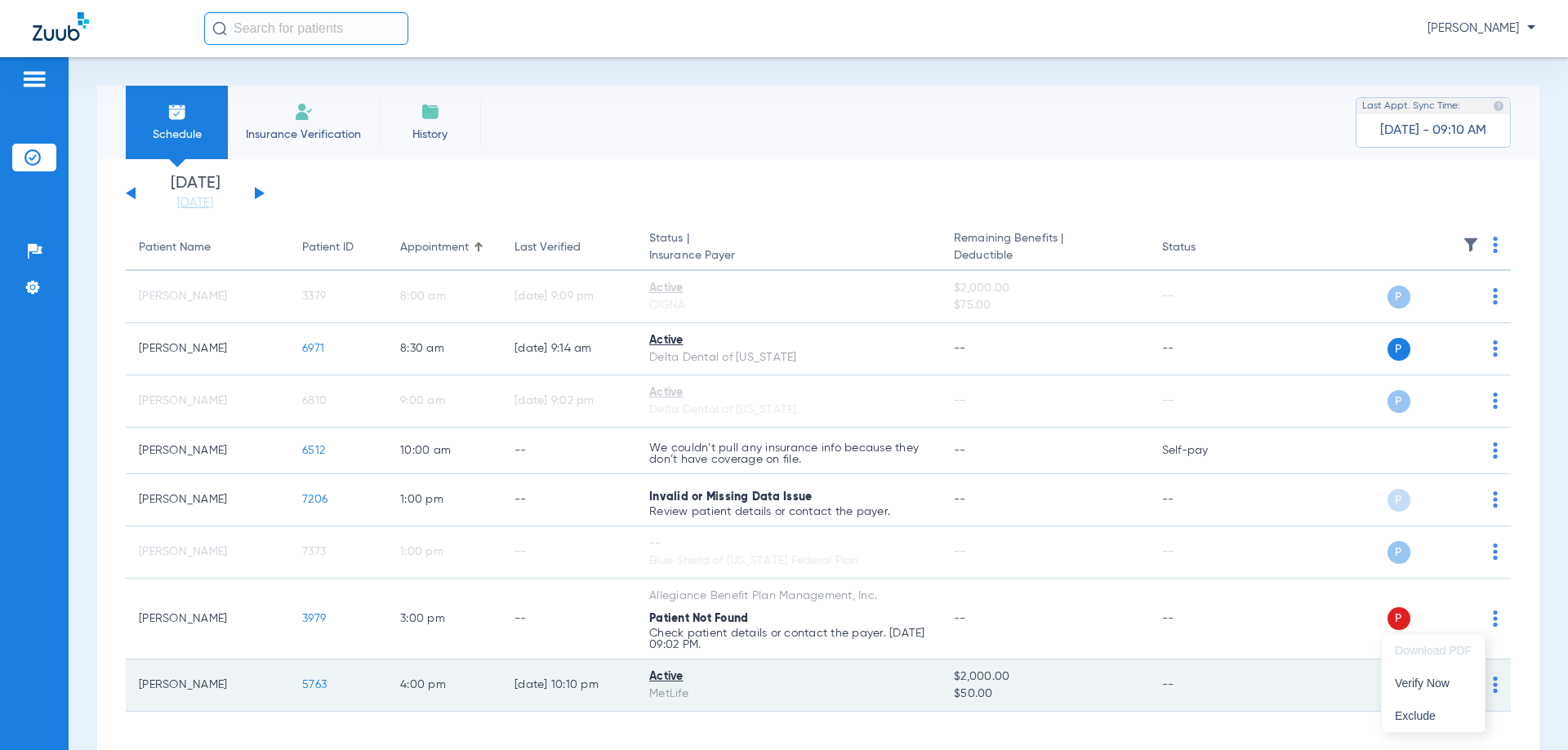
drag, startPoint x: 1428, startPoint y: 680, endPoint x: 1451, endPoint y: 681, distance: 23.0
click at [1432, 680] on span "Verify Now" at bounding box center [1433, 683] width 77 height 11
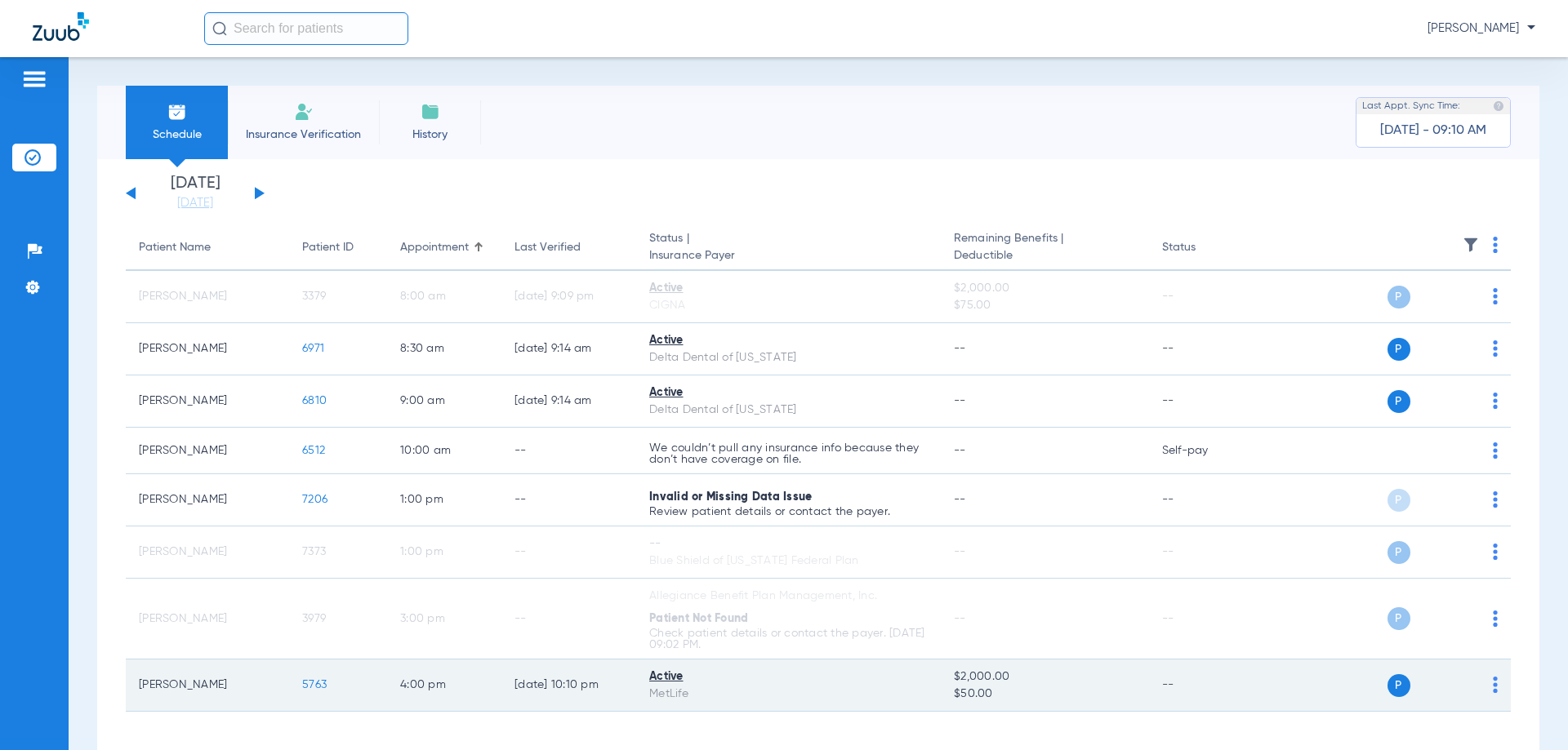
click at [1493, 688] on img at bounding box center [1496, 684] width 5 height 16
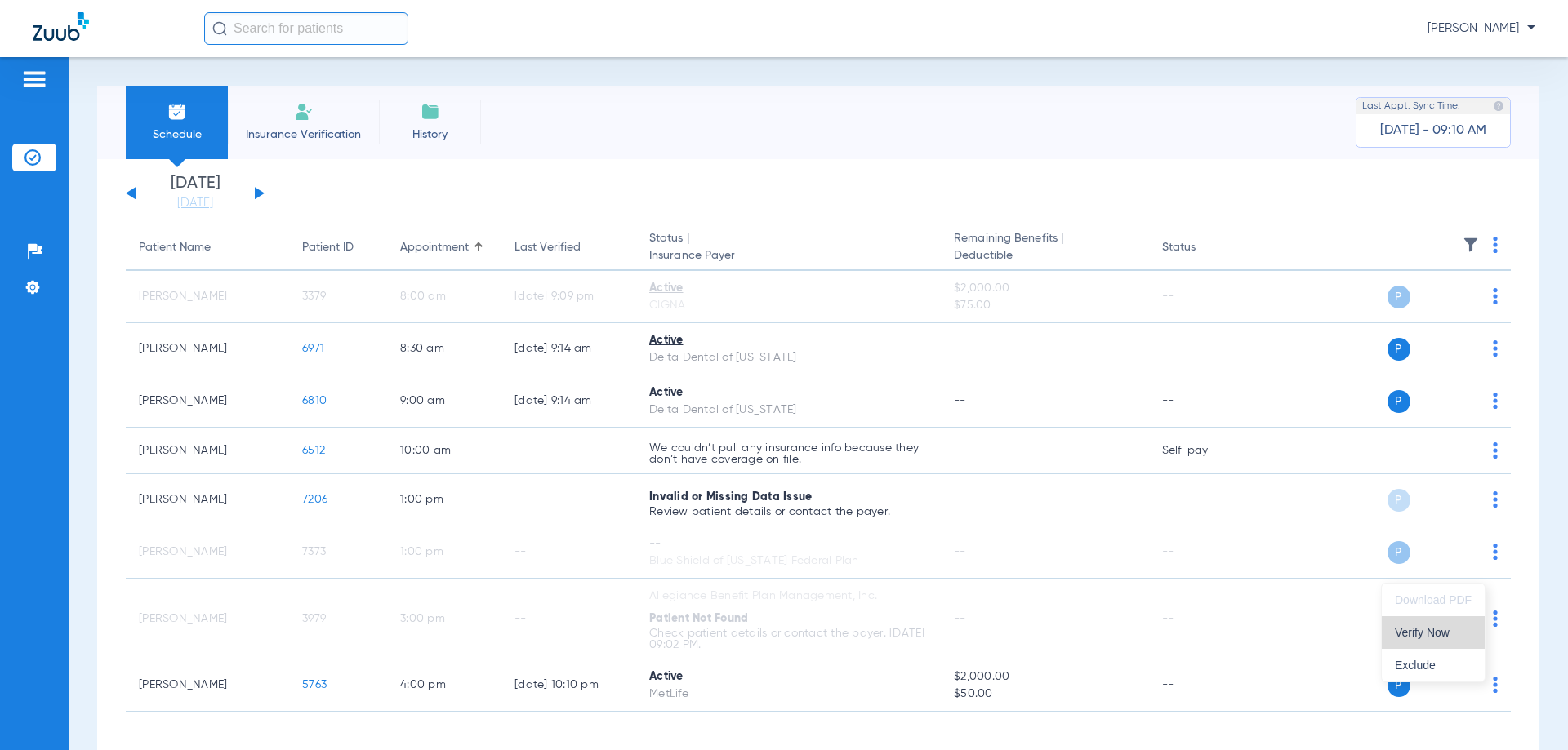
click at [1451, 637] on span "Verify Now" at bounding box center [1433, 632] width 77 height 11
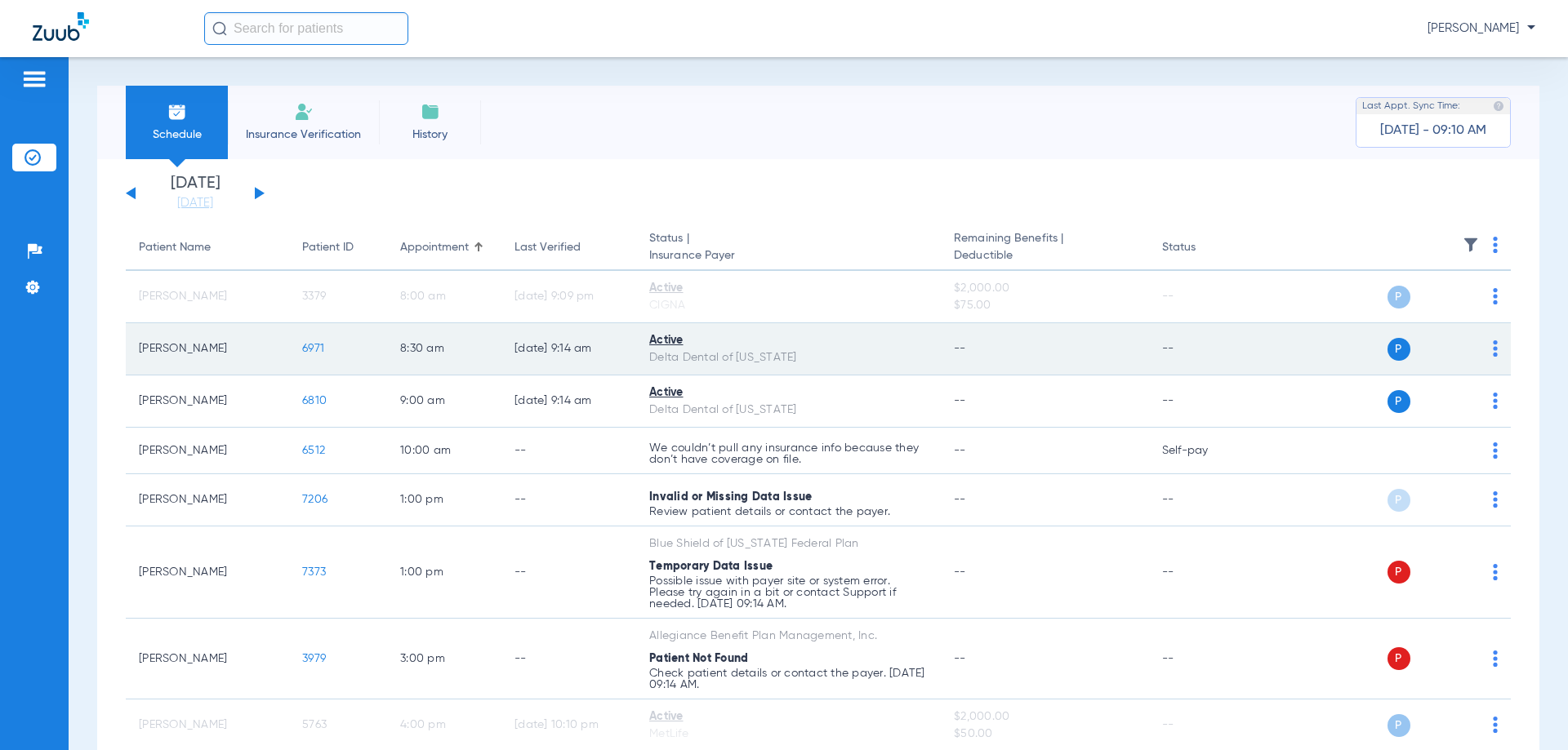
click at [305, 349] on span "6971" at bounding box center [313, 348] width 22 height 11
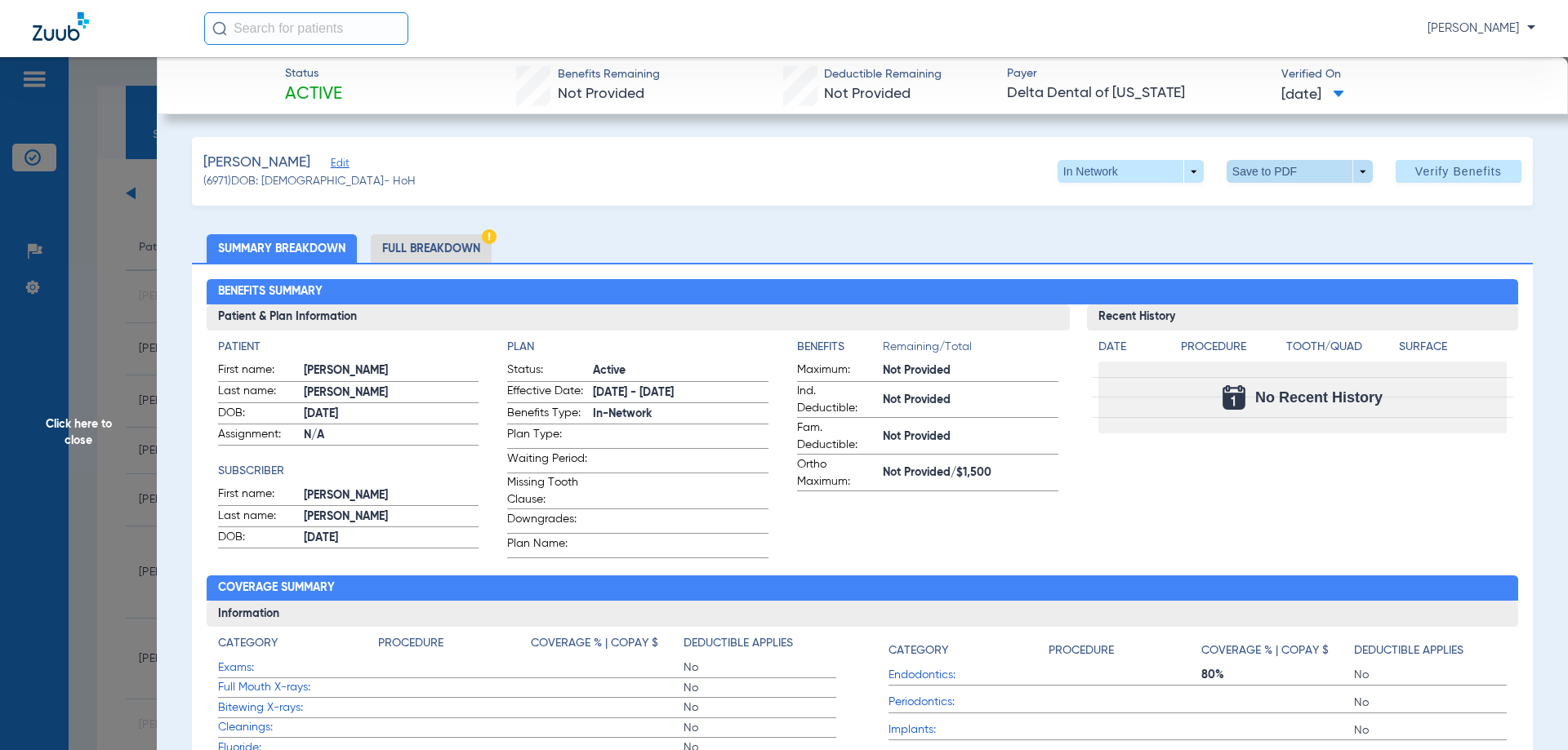
click at [1263, 174] on span at bounding box center [1299, 172] width 146 height 23
click at [1270, 206] on span "Save to PDF" at bounding box center [1293, 203] width 65 height 11
